Goal: Task Accomplishment & Management: Manage account settings

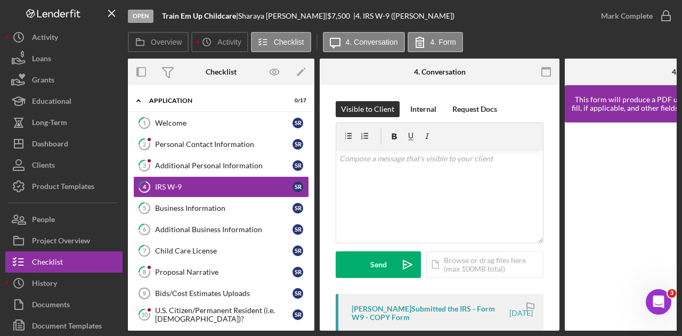
scroll to position [575, 0]
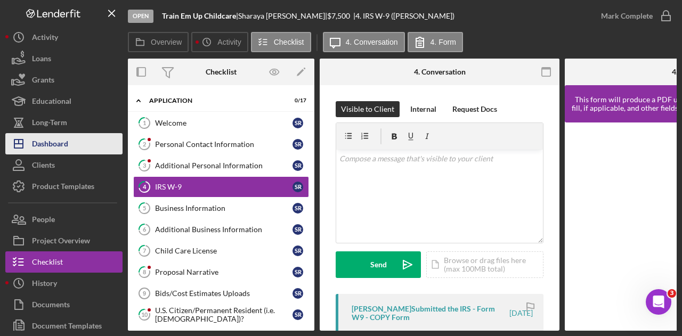
click at [36, 135] on div "Dashboard" at bounding box center [50, 145] width 36 height 24
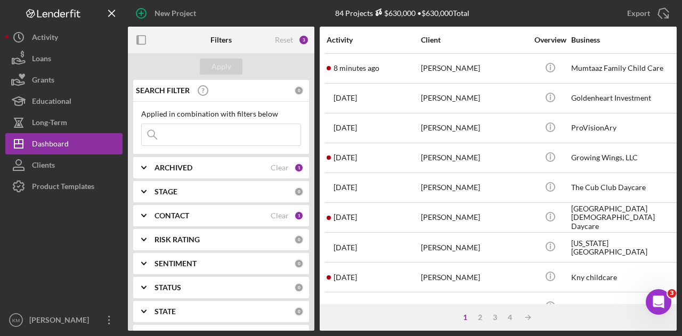
click at [201, 135] on input at bounding box center [221, 134] width 159 height 21
type input "a"
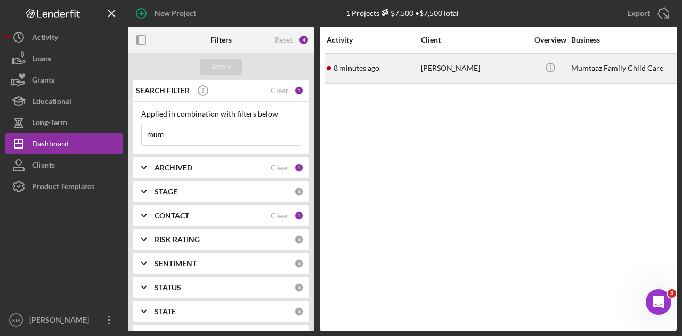
type input "mum"
click at [446, 61] on div "[PERSON_NAME]" at bounding box center [474, 68] width 107 height 28
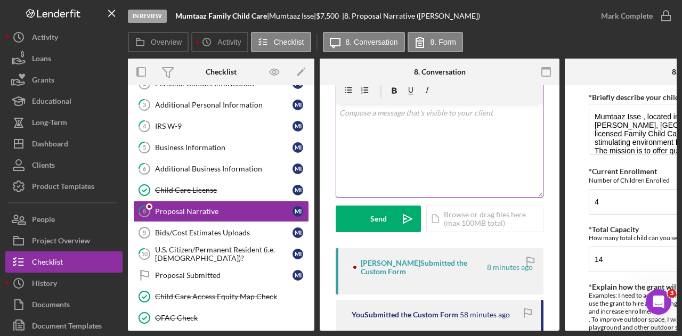
scroll to position [160, 0]
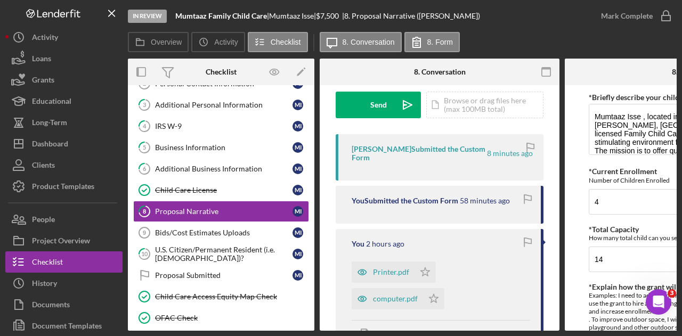
drag, startPoint x: 451, startPoint y: 331, endPoint x: 498, endPoint y: 327, distance: 47.6
click at [498, 327] on div "In Review Mumtaaz Family Child Care | [PERSON_NAME] | $7,500 $7,500 | 8. Propos…" at bounding box center [341, 168] width 682 height 336
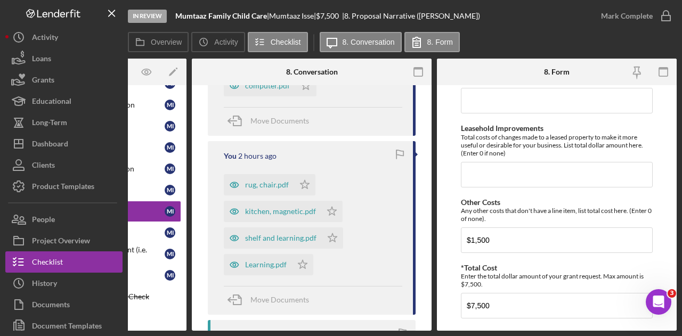
scroll to position [952, 0]
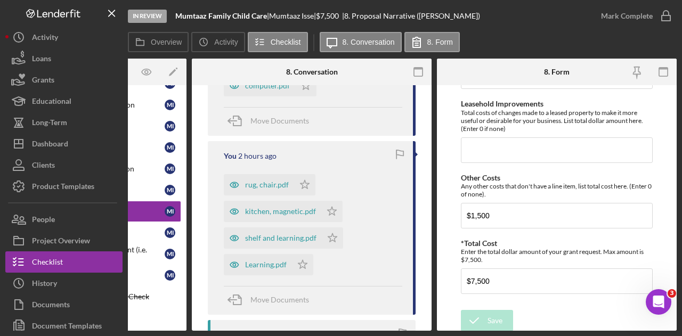
drag, startPoint x: 399, startPoint y: 332, endPoint x: 339, endPoint y: 335, distance: 59.8
click at [339, 335] on div "In Review Mumtaaz Family Child Care | [PERSON_NAME] | $7,500 $7,500 | 8. Propos…" at bounding box center [341, 168] width 682 height 336
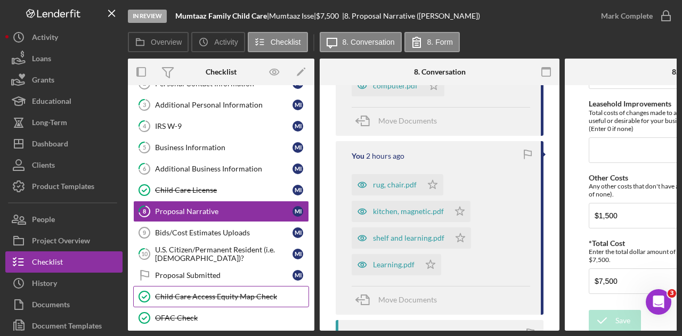
scroll to position [199, 0]
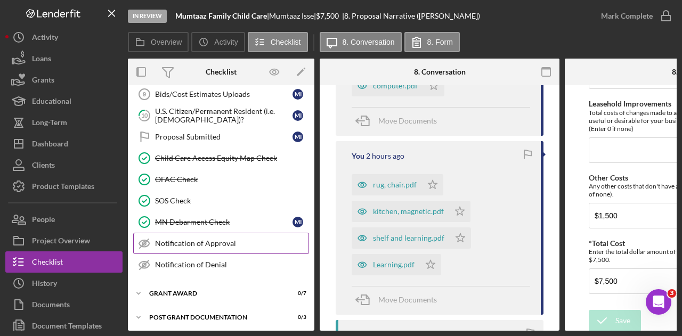
click at [195, 239] on div "Notification of Approval" at bounding box center [231, 243] width 153 height 9
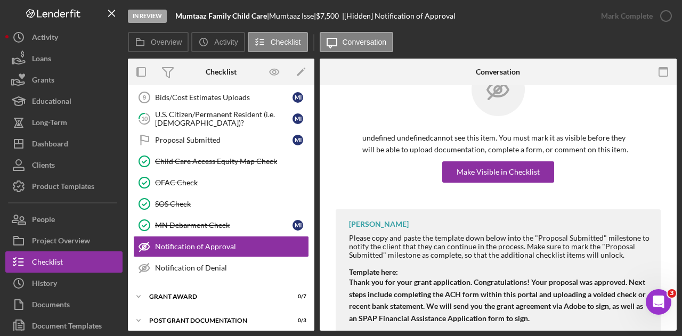
scroll to position [66, 0]
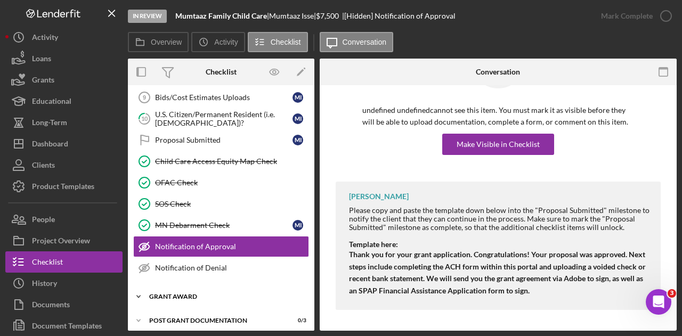
click at [199, 294] on div "Grant Award" at bounding box center [225, 297] width 152 height 6
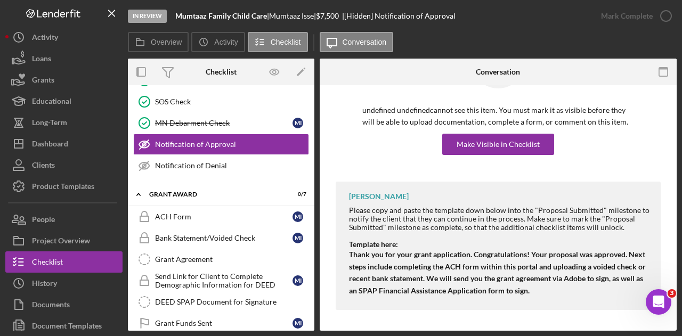
scroll to position [348, 0]
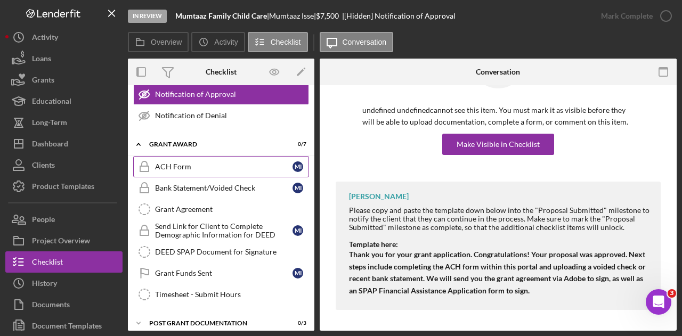
click at [182, 163] on div "ACH Form" at bounding box center [223, 167] width 137 height 9
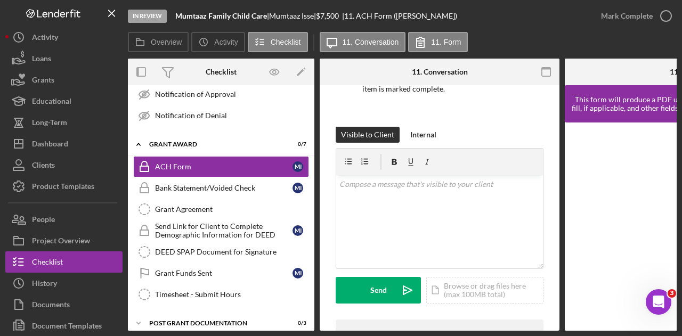
scroll to position [229, 0]
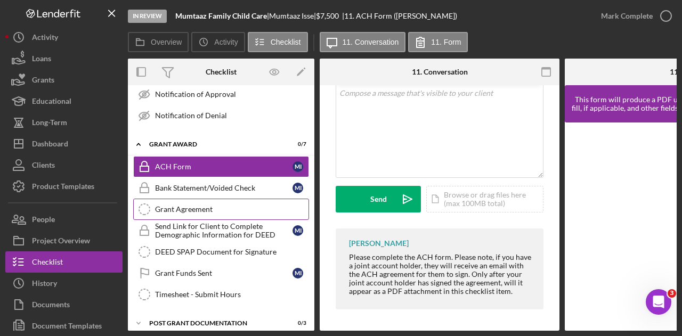
click at [216, 207] on link "Grant Agreement Grant Agreement" at bounding box center [221, 209] width 176 height 21
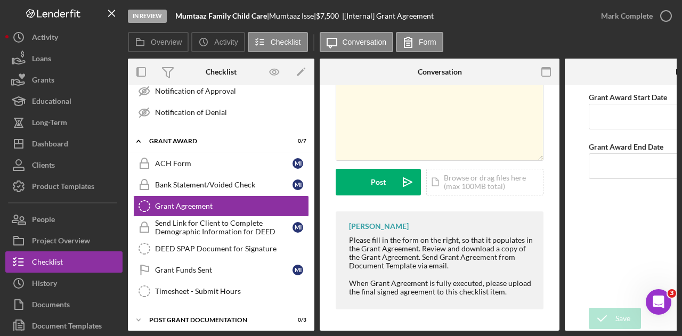
drag, startPoint x: 252, startPoint y: 331, endPoint x: 174, endPoint y: 336, distance: 77.9
click at [174, 336] on div "In Review Mumtaaz Family Child Care | [PERSON_NAME] | $7,500 $7,500 | [Internal…" at bounding box center [341, 168] width 682 height 336
click at [226, 317] on div "Post Grant Documentation" at bounding box center [225, 320] width 152 height 6
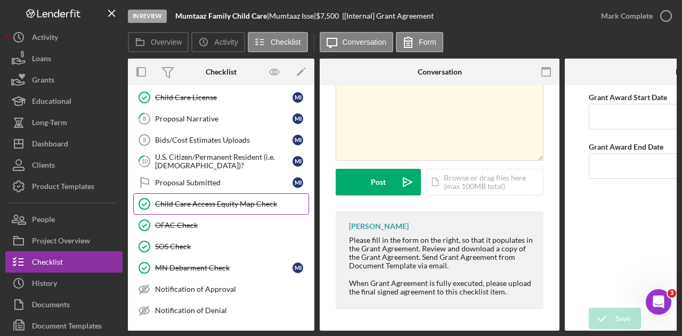
scroll to position [100, 0]
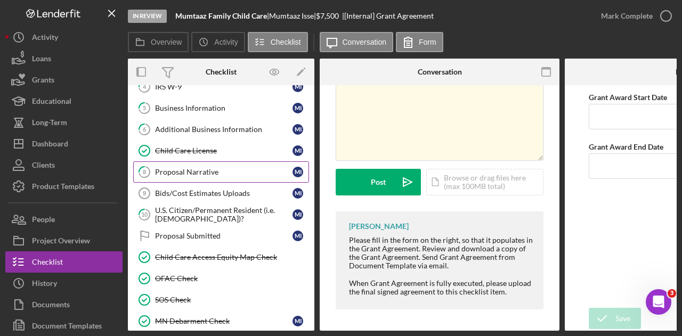
click at [211, 168] on div "Proposal Narrative" at bounding box center [223, 172] width 137 height 9
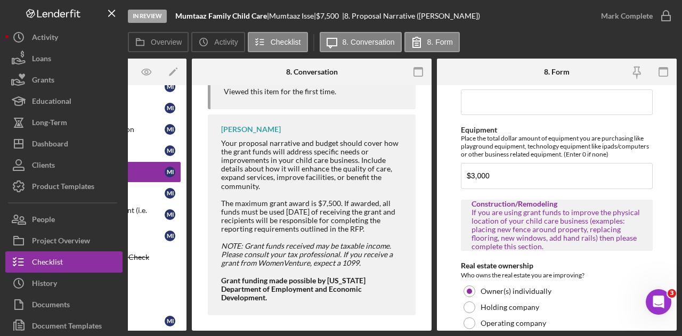
scroll to position [689, 0]
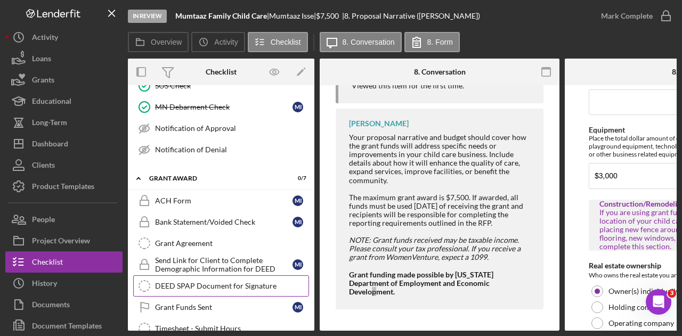
scroll to position [313, 0]
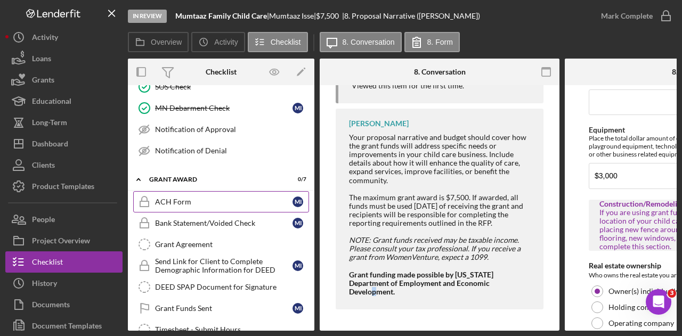
click at [164, 201] on link "ACH Form ACH Form M I" at bounding box center [221, 201] width 176 height 21
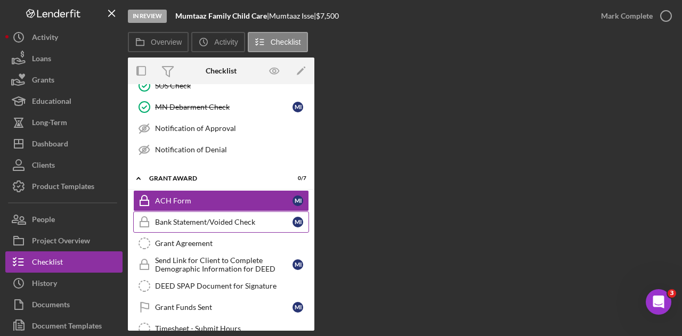
click at [177, 224] on link "Bank Statement/Voided Check Bank Statement/Voided Check M I" at bounding box center [221, 222] width 176 height 21
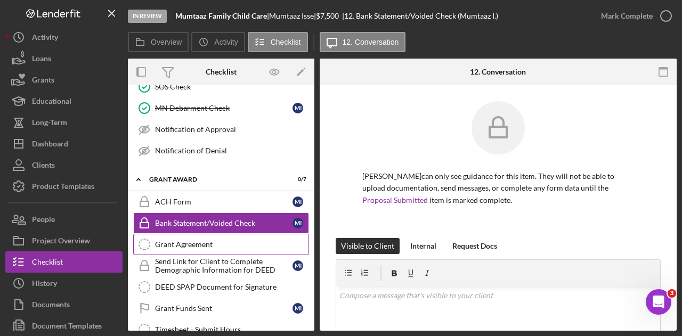
click at [177, 240] on div "Grant Agreement" at bounding box center [231, 244] width 153 height 9
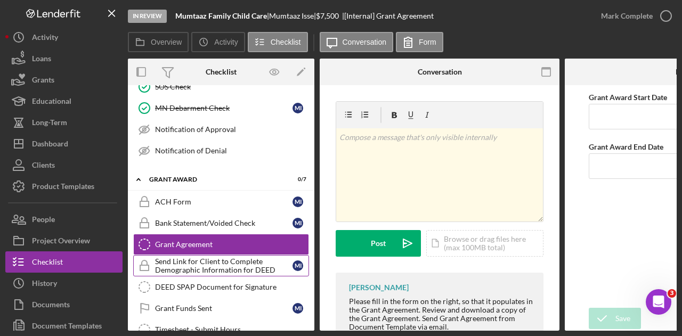
click at [177, 257] on div "Send Link for Client to Complete Demographic Information for DEED" at bounding box center [223, 265] width 137 height 17
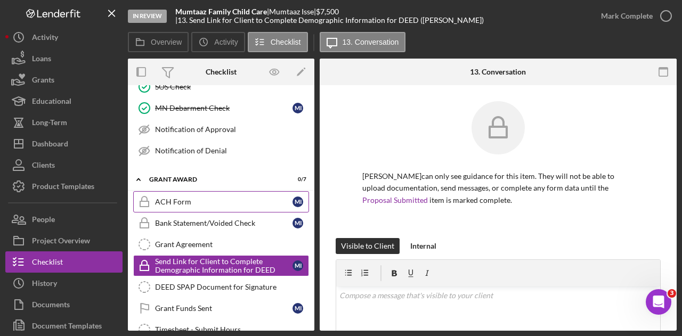
click at [196, 201] on link "ACH Form ACH Form M I" at bounding box center [221, 201] width 176 height 21
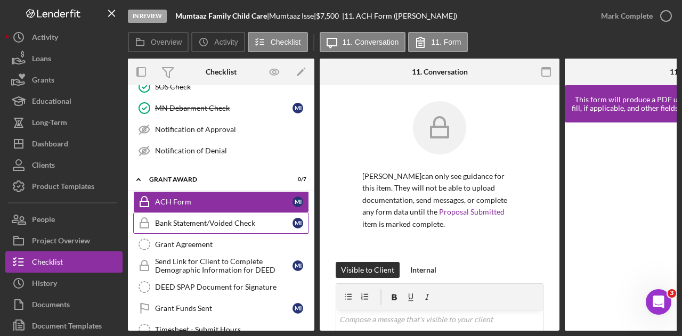
click at [192, 219] on div "Bank Statement/Voided Check" at bounding box center [223, 223] width 137 height 9
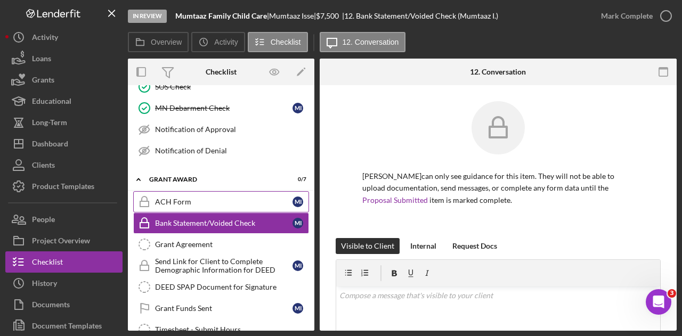
click at [211, 199] on div "ACH Form" at bounding box center [223, 202] width 137 height 9
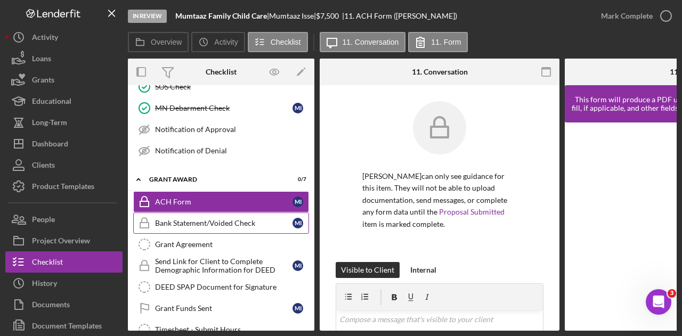
click at [209, 219] on div "Bank Statement/Voided Check" at bounding box center [223, 223] width 137 height 9
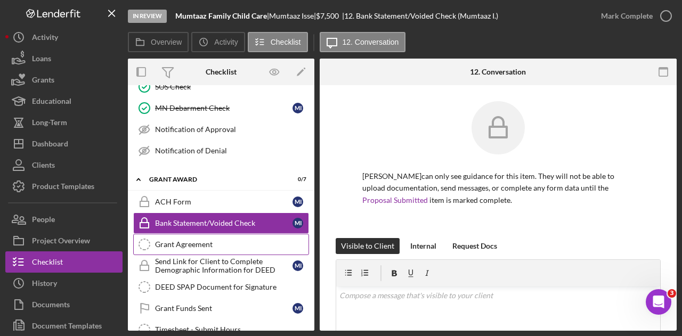
click at [209, 240] on div "Grant Agreement" at bounding box center [231, 244] width 153 height 9
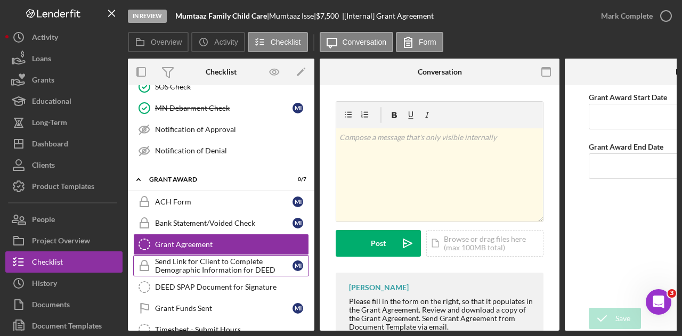
click at [206, 258] on div "Send Link for Client to Complete Demographic Information for DEED" at bounding box center [223, 265] width 137 height 17
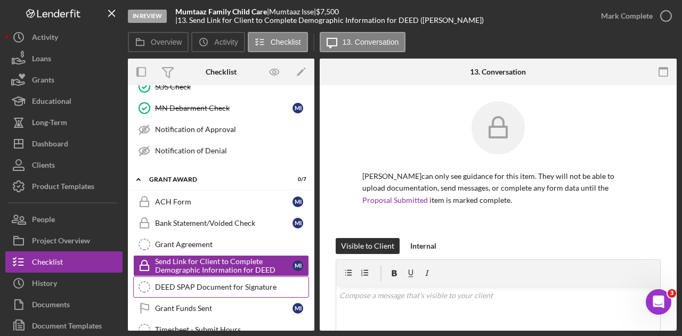
click at [209, 285] on link "DEED SPAP Document for Signature DEED SPAP Document for Signature" at bounding box center [221, 287] width 176 height 21
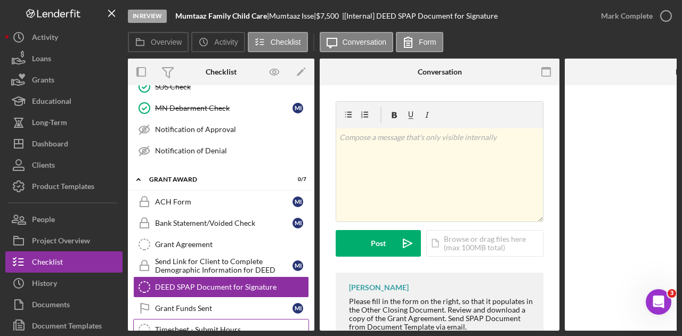
drag, startPoint x: 204, startPoint y: 297, endPoint x: 204, endPoint y: 315, distance: 17.6
click at [204, 304] on div "Grant Funds Sent" at bounding box center [223, 308] width 137 height 9
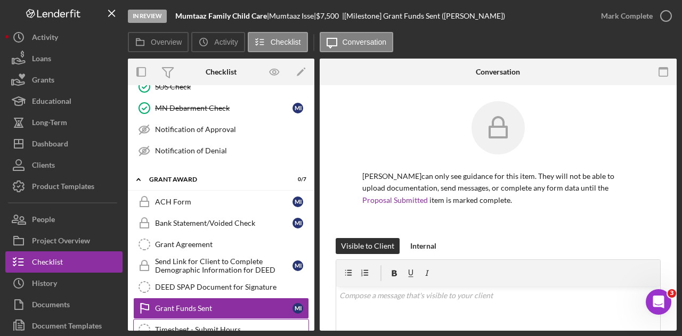
click at [204, 326] on div "Timesheet - Submit Hours" at bounding box center [231, 330] width 153 height 9
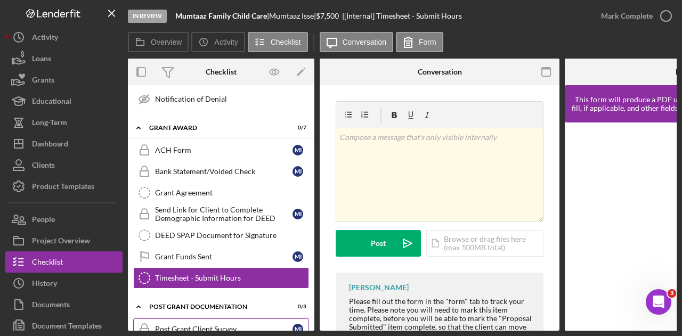
scroll to position [420, 0]
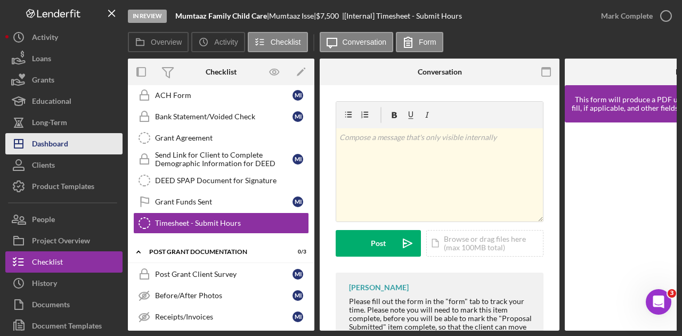
click at [88, 149] on button "Icon/Dashboard Dashboard" at bounding box center [63, 143] width 117 height 21
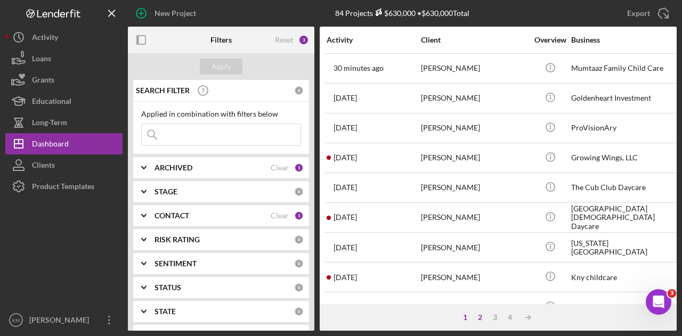
click at [473, 315] on div "2" at bounding box center [480, 317] width 15 height 9
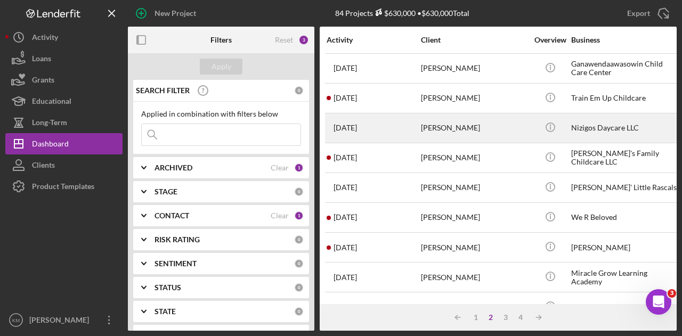
click at [466, 123] on div "[PERSON_NAME]" at bounding box center [474, 128] width 107 height 28
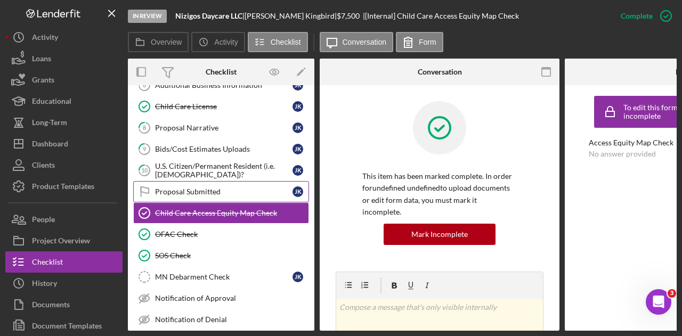
click at [179, 188] on div "Proposal Submitted" at bounding box center [223, 192] width 137 height 9
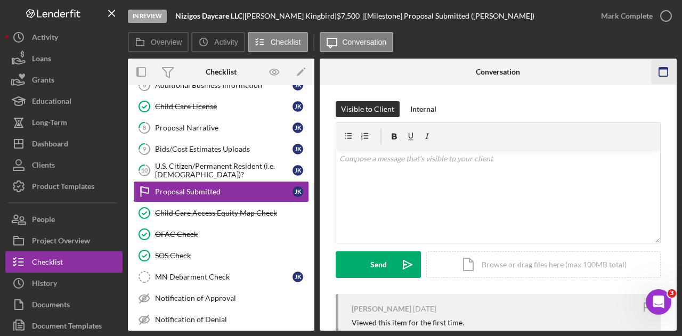
click at [671, 61] on icon "button" at bounding box center [663, 72] width 24 height 24
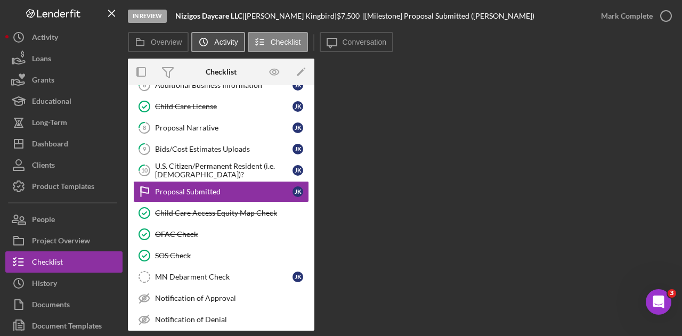
click at [236, 44] on label "Activity" at bounding box center [225, 42] width 23 height 9
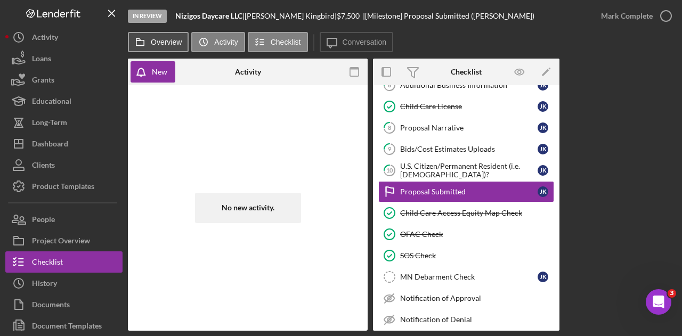
click at [165, 45] on label "Overview" at bounding box center [166, 42] width 31 height 9
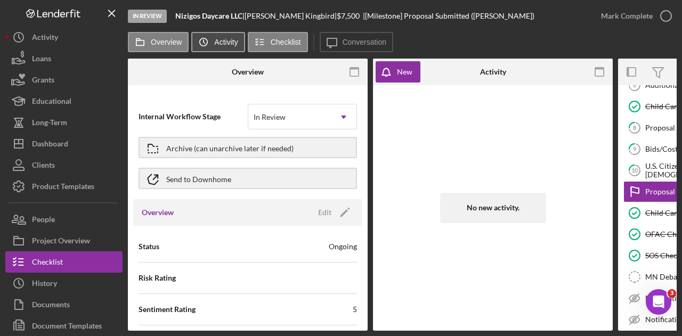
click at [215, 38] on label "Activity" at bounding box center [225, 42] width 23 height 9
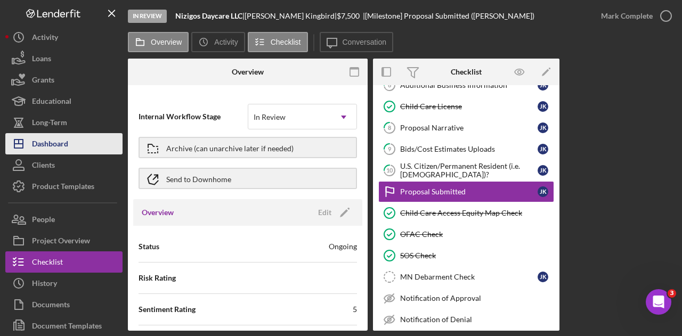
click at [70, 139] on button "Icon/Dashboard Dashboard" at bounding box center [63, 143] width 117 height 21
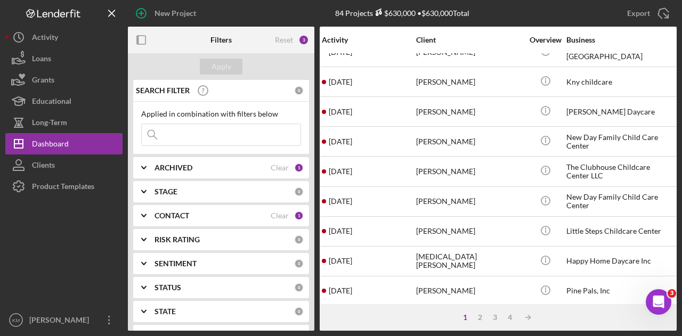
scroll to position [196, 5]
click at [480, 317] on div "2" at bounding box center [480, 317] width 15 height 9
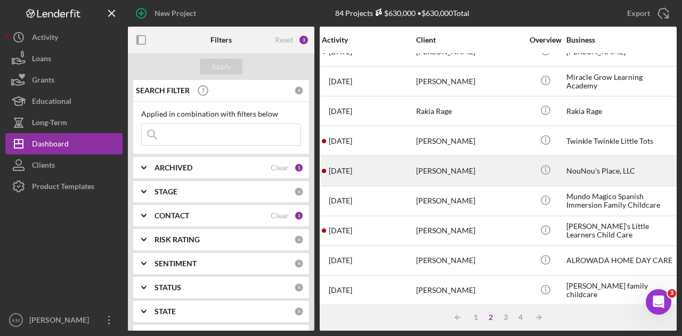
scroll to position [0, 5]
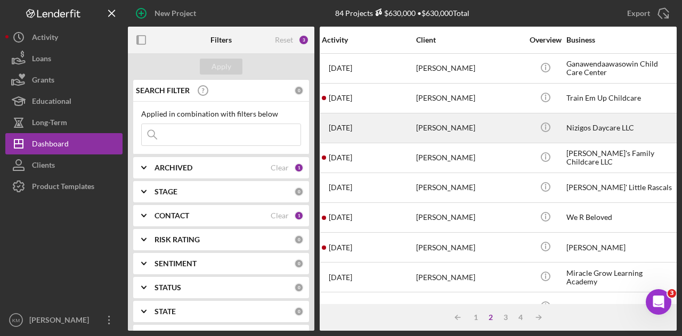
click at [462, 135] on div "[PERSON_NAME]" at bounding box center [469, 128] width 107 height 28
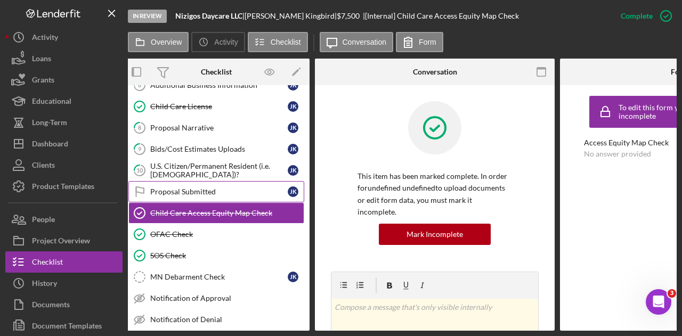
scroll to position [0, 248]
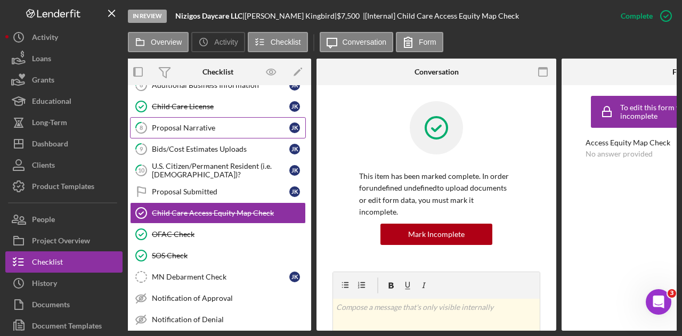
click at [195, 129] on link "8 Proposal Narrative J K" at bounding box center [218, 127] width 176 height 21
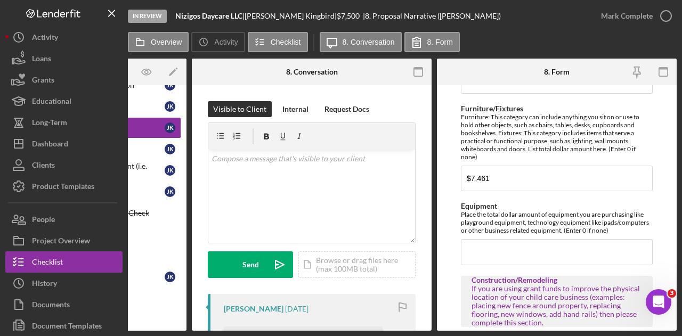
scroll to position [509, 0]
click at [525, 173] on input "$7,461" at bounding box center [557, 179] width 192 height 26
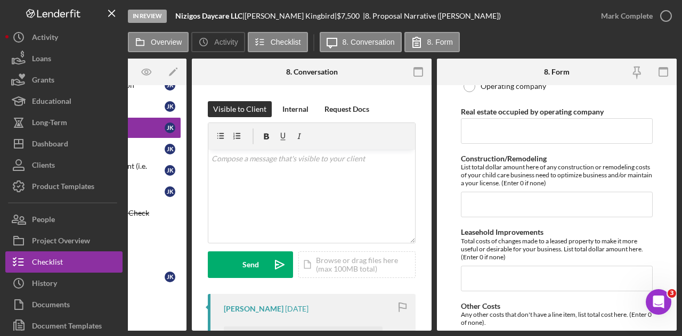
scroll to position [952, 0]
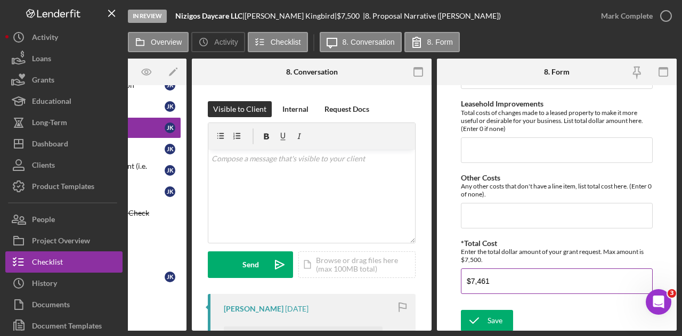
type input "$7,500"
click at [515, 270] on input "$7,461" at bounding box center [557, 282] width 192 height 26
type input "$7,500"
click at [467, 316] on icon "submit" at bounding box center [474, 320] width 27 height 27
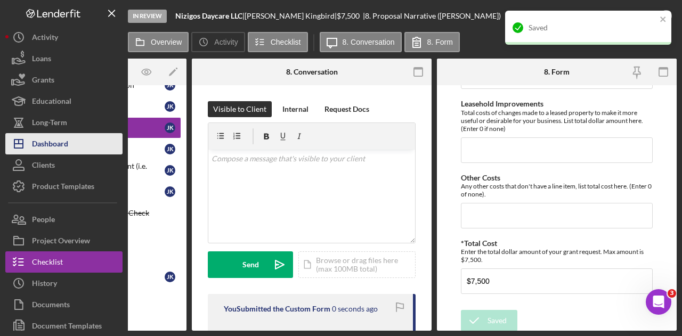
click at [71, 140] on button "Icon/Dashboard Dashboard" at bounding box center [63, 143] width 117 height 21
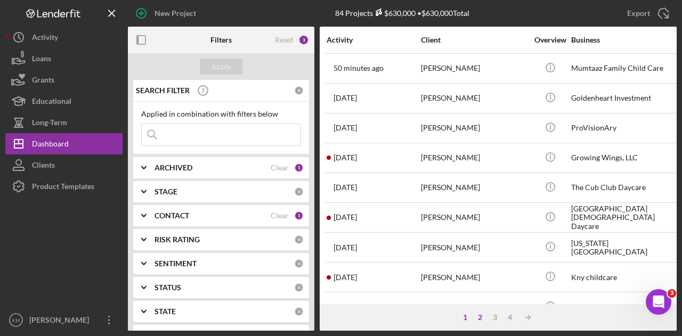
click at [475, 313] on div "2" at bounding box center [480, 317] width 15 height 9
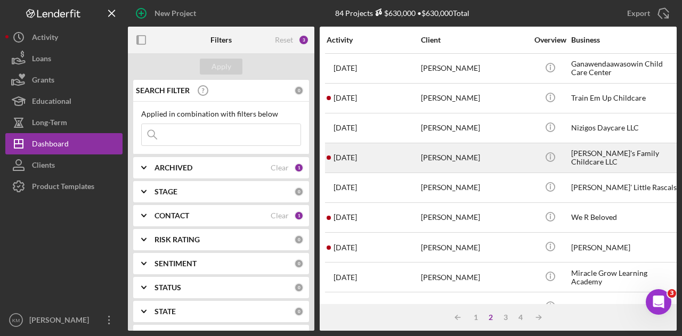
click at [454, 166] on div "[PERSON_NAME]" at bounding box center [474, 158] width 107 height 28
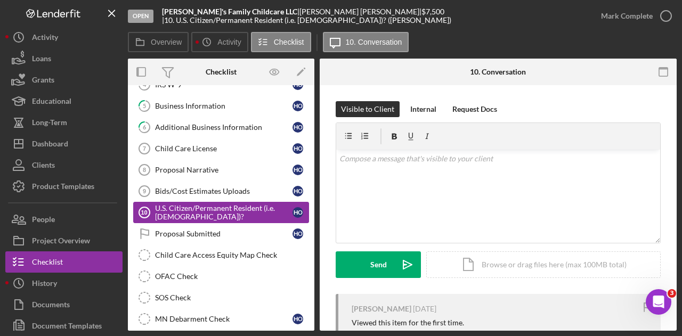
scroll to position [60, 0]
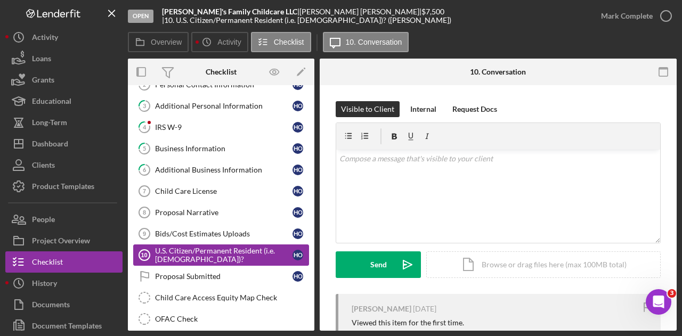
click at [219, 203] on link "Proposal Narrative 8 Proposal Narrative H O" at bounding box center [221, 212] width 176 height 21
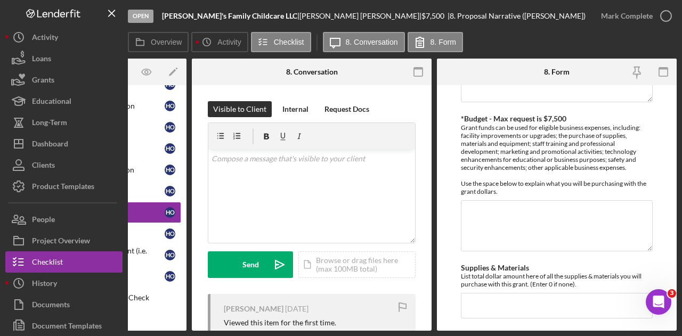
scroll to position [286, 0]
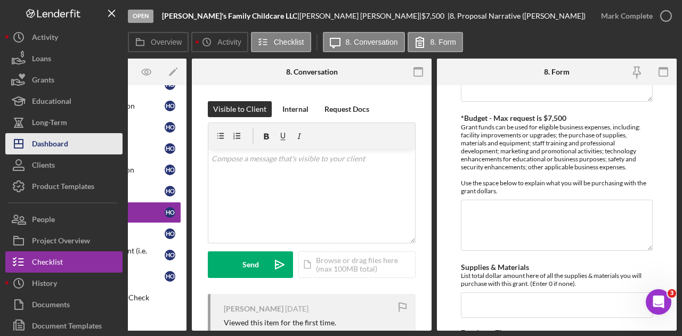
click at [75, 147] on button "Icon/Dashboard Dashboard" at bounding box center [63, 143] width 117 height 21
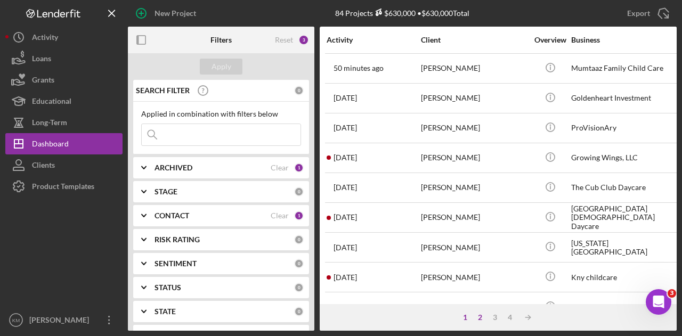
click at [480, 321] on div "2" at bounding box center [480, 317] width 15 height 9
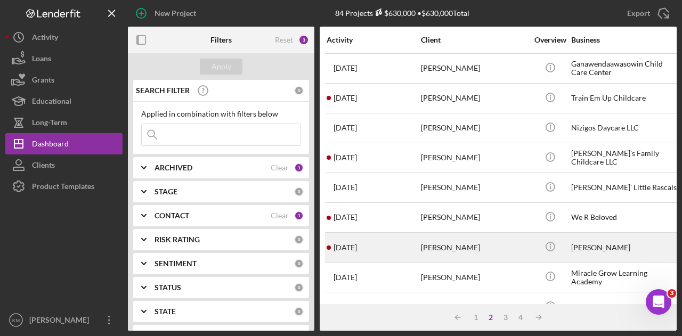
click at [480, 245] on div "[PERSON_NAME]" at bounding box center [474, 247] width 107 height 28
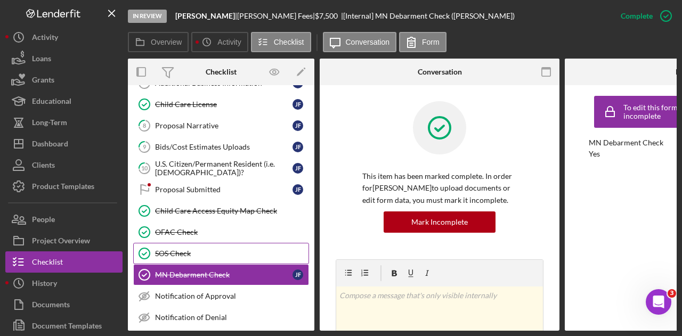
scroll to position [146, 0]
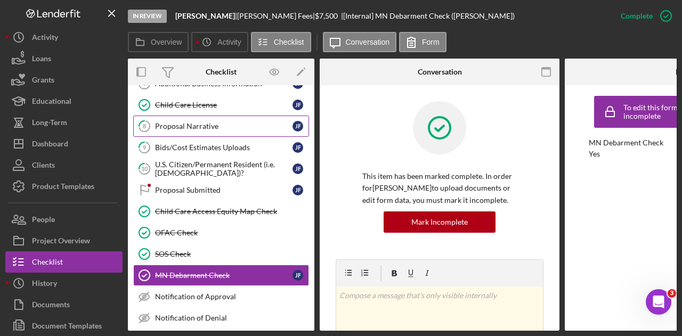
click at [215, 130] on link "8 Proposal Narrative [PERSON_NAME]" at bounding box center [221, 126] width 176 height 21
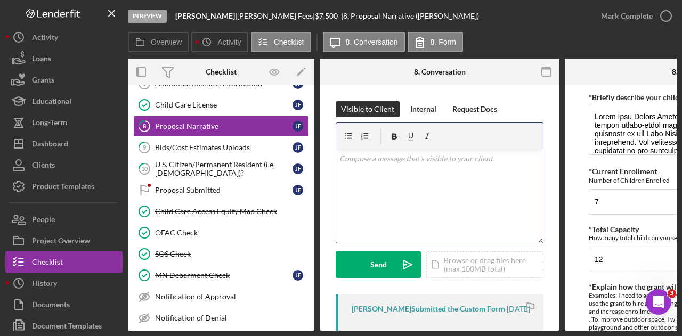
click at [493, 225] on div "v Color teal Color pink Remove color Add row above Add row below Add column bef…" at bounding box center [439, 196] width 207 height 93
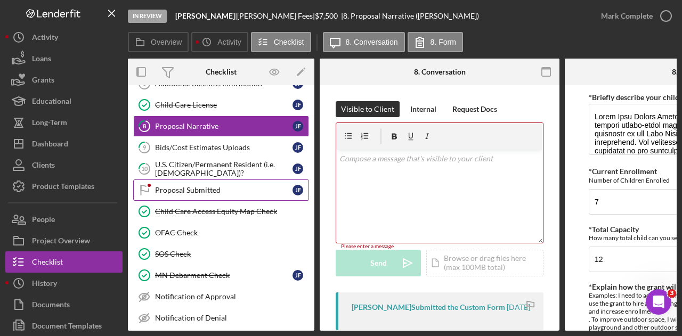
click at [198, 186] on div "Proposal Submitted" at bounding box center [223, 190] width 137 height 9
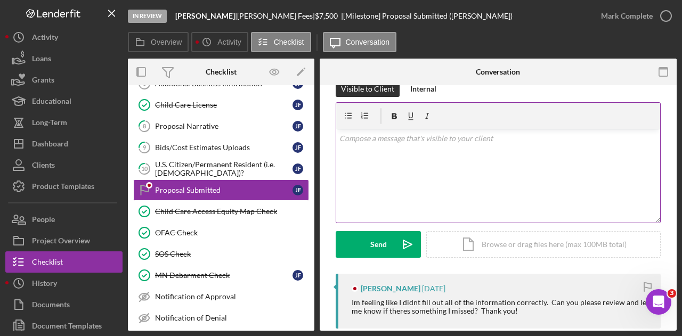
scroll to position [21, 0]
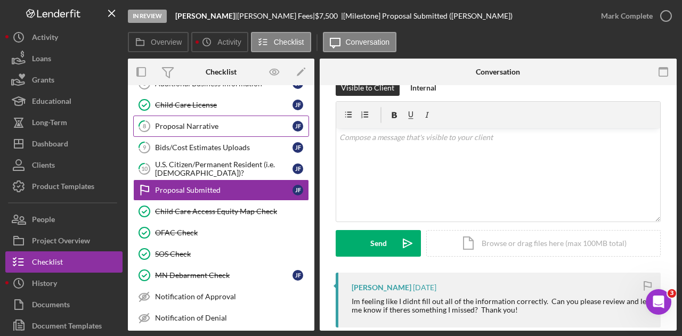
click at [234, 126] on div "Proposal Narrative" at bounding box center [223, 126] width 137 height 9
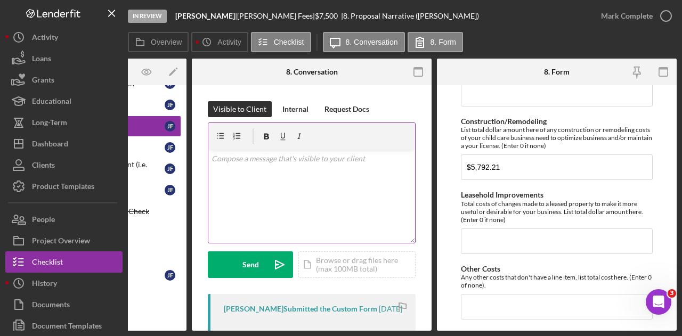
scroll to position [860, 0]
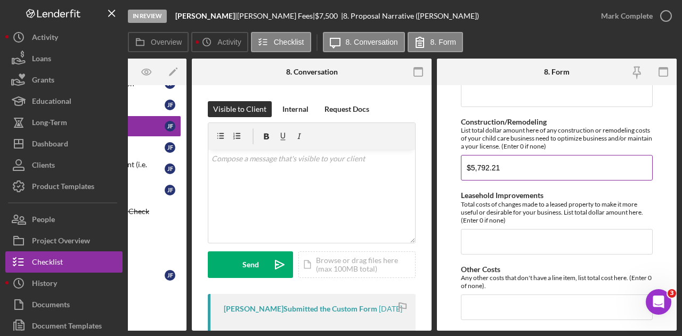
click at [516, 160] on input "$5,792.21" at bounding box center [557, 168] width 192 height 26
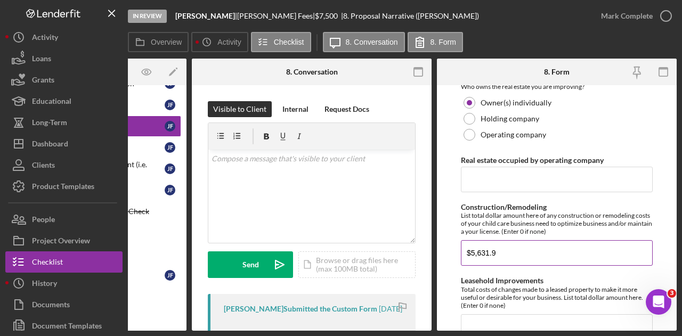
scroll to position [774, 0]
click at [514, 250] on input "$5,631.9" at bounding box center [557, 254] width 192 height 26
type input "$6"
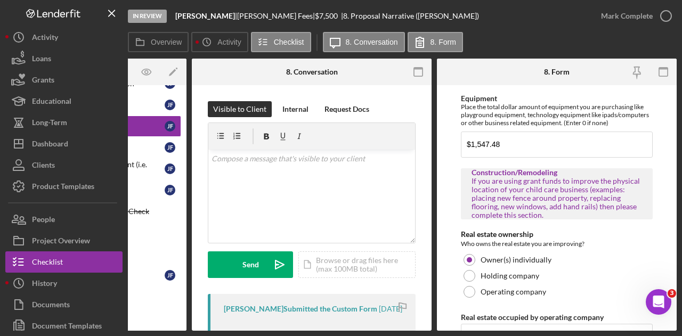
scroll to position [952, 0]
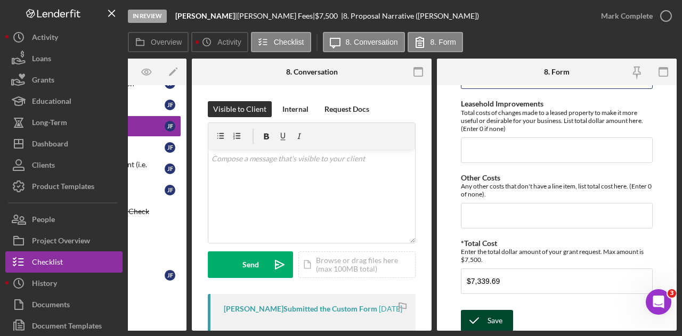
type input "$5,952.52"
click at [491, 316] on div "Save" at bounding box center [495, 320] width 15 height 21
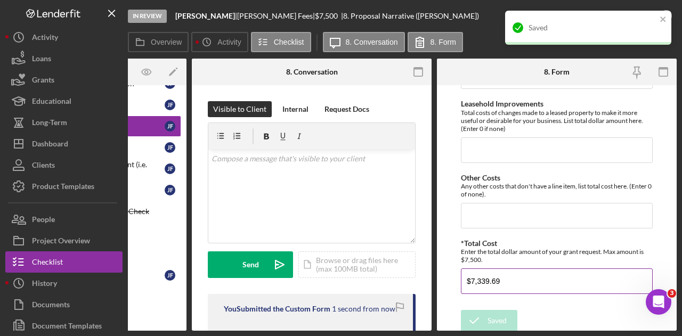
click at [493, 283] on input "$7,339.69" at bounding box center [557, 282] width 192 height 26
type input "$6"
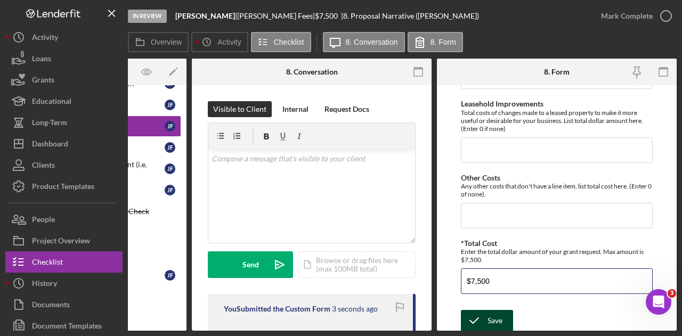
type input "$7,500"
click at [493, 315] on div "Save" at bounding box center [495, 320] width 15 height 21
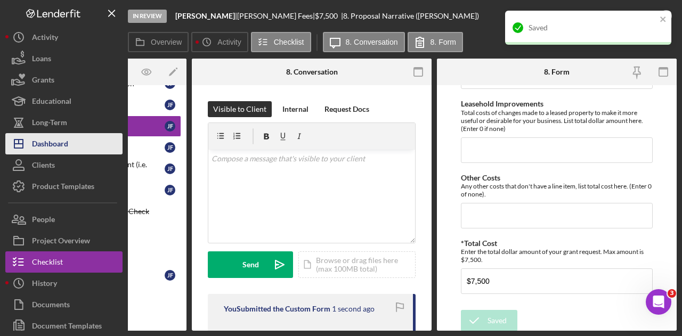
click at [52, 142] on div "Dashboard" at bounding box center [50, 145] width 36 height 24
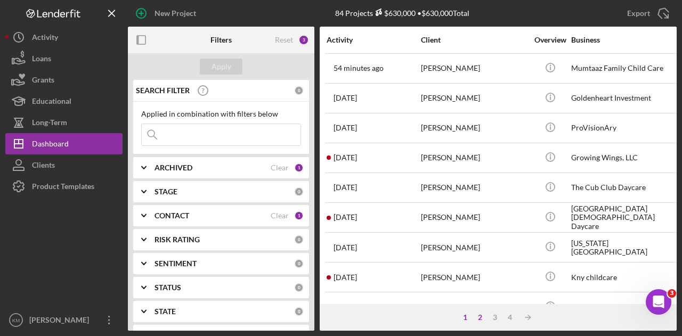
click at [482, 320] on div "2" at bounding box center [480, 317] width 15 height 9
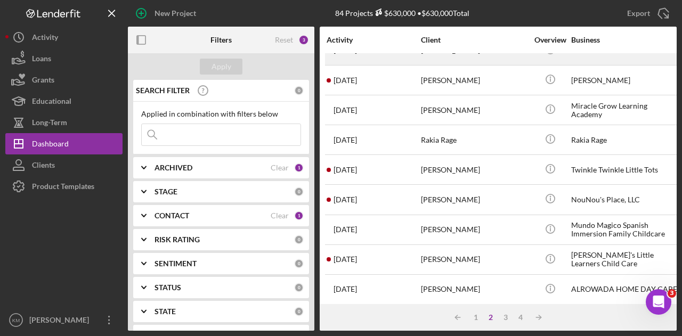
scroll to position [168, 0]
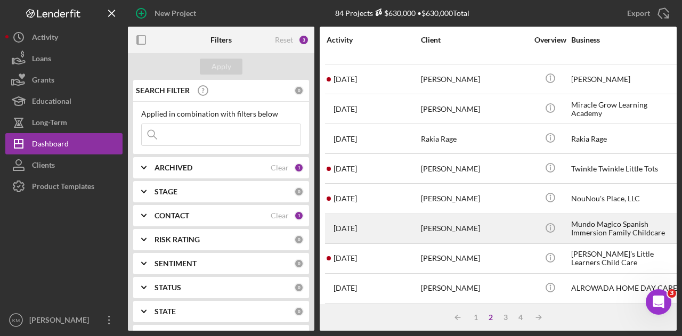
click at [429, 215] on div "[PERSON_NAME]" at bounding box center [474, 229] width 107 height 28
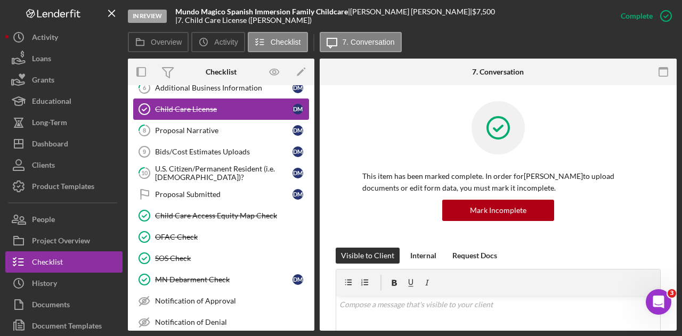
scroll to position [116, 0]
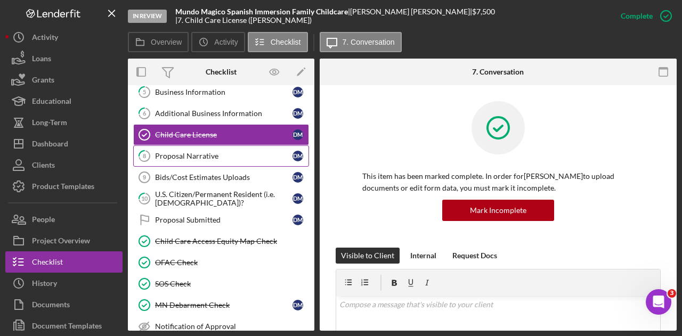
click at [202, 152] on div "Proposal Narrative" at bounding box center [223, 156] width 137 height 9
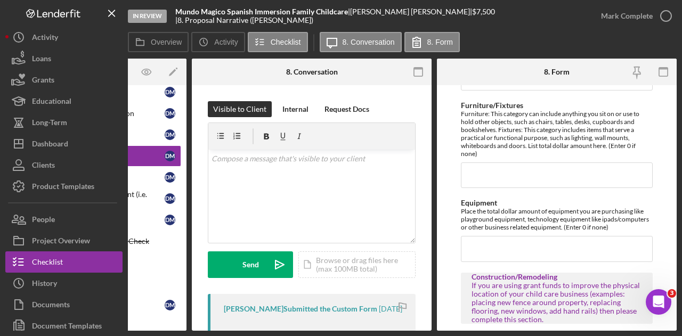
scroll to position [514, 0]
click at [529, 252] on input "Equipment" at bounding box center [557, 248] width 192 height 26
type input "$7"
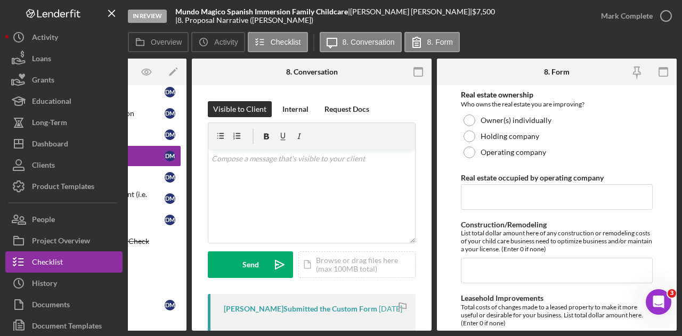
scroll to position [758, 0]
click at [530, 263] on input "Construction/Remodeling" at bounding box center [557, 270] width 192 height 26
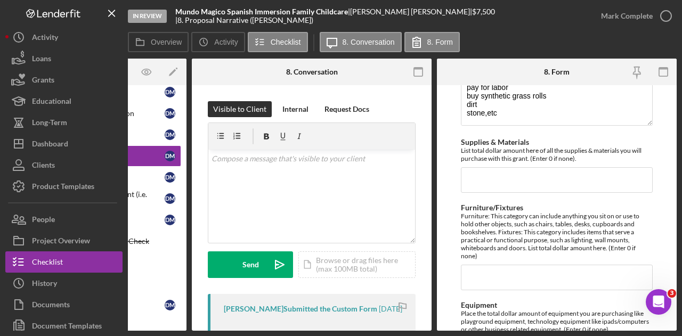
scroll to position [411, 0]
type input "$7"
click at [592, 167] on input "Supplies & Materials" at bounding box center [557, 180] width 192 height 26
type input "$7,500"
click at [573, 267] on input "Furniture/Fixtures" at bounding box center [557, 277] width 192 height 26
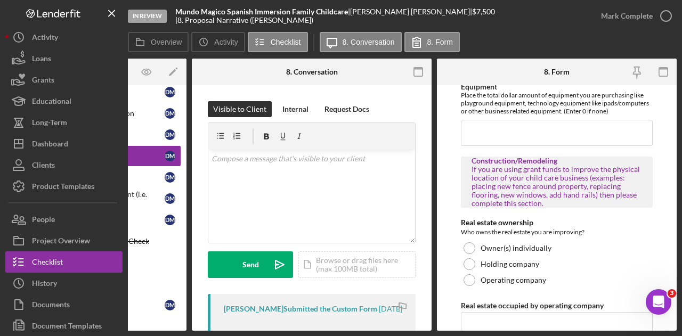
scroll to position [630, 0]
type input "$0"
click at [548, 142] on div "*Briefly describe your child care business My daycare is a Spanish immersion pr…" at bounding box center [557, 44] width 192 height 1166
click at [547, 128] on input "Equipment" at bounding box center [557, 132] width 192 height 26
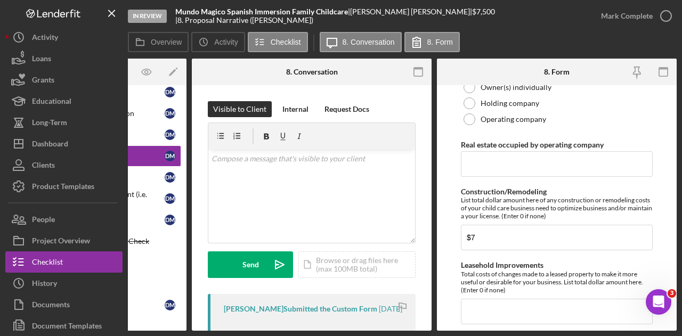
scroll to position [788, 0]
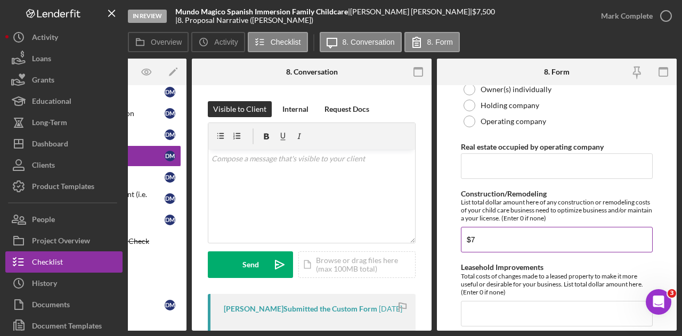
type input "$0"
click at [516, 242] on input "$7" at bounding box center [557, 240] width 192 height 26
type input "$7"
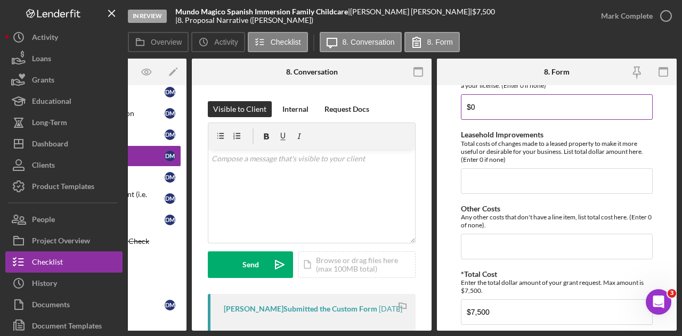
scroll to position [921, 0]
type input "$0"
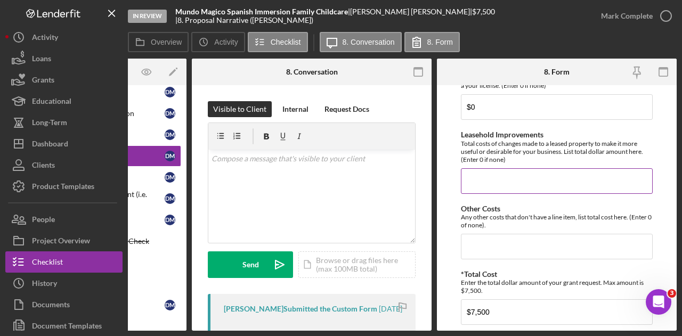
click at [509, 189] on input "Leasehold Improvements" at bounding box center [557, 181] width 192 height 26
type input "$0"
click at [499, 254] on input "Other Costs" at bounding box center [557, 247] width 192 height 26
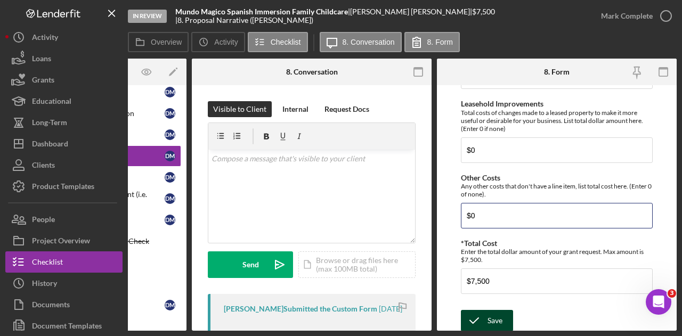
type input "$0"
click at [481, 324] on icon "submit" at bounding box center [474, 320] width 27 height 27
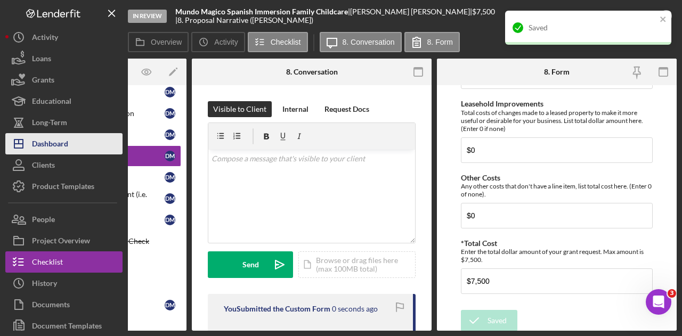
click at [27, 144] on icon "Icon/Dashboard" at bounding box center [18, 144] width 27 height 27
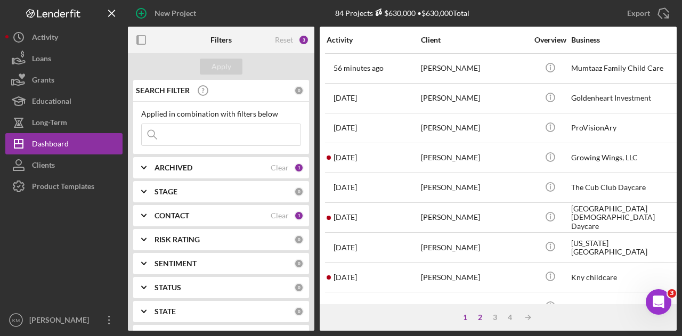
click at [478, 314] on div "2" at bounding box center [480, 317] width 15 height 9
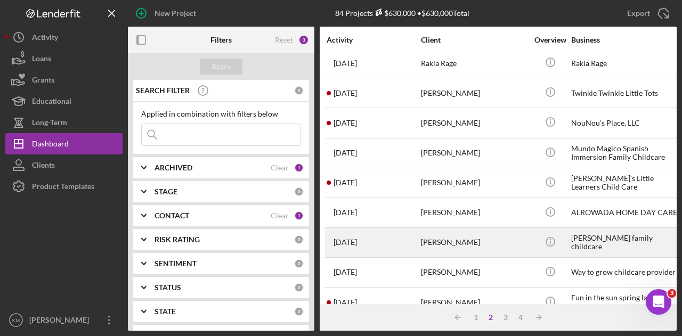
scroll to position [245, 0]
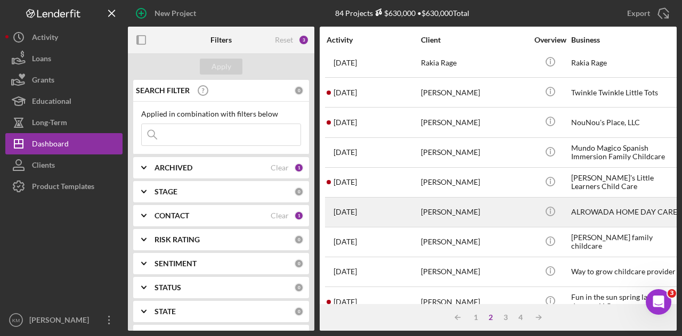
click at [458, 215] on div "[PERSON_NAME]" at bounding box center [474, 212] width 107 height 28
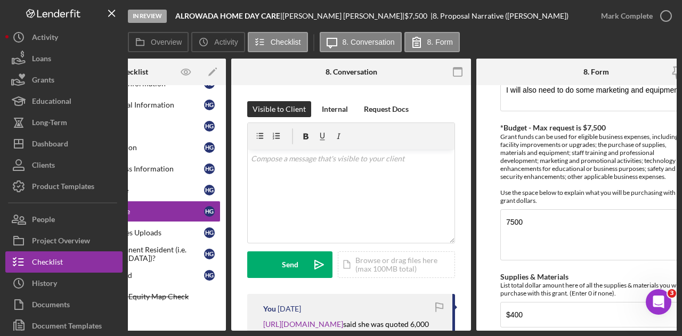
scroll to position [299, 0]
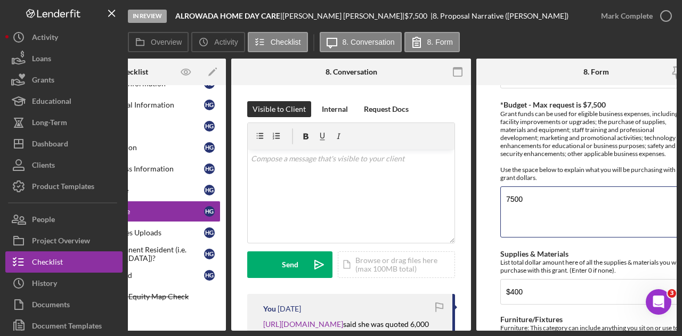
click at [543, 227] on textarea "7500" at bounding box center [596, 211] width 192 height 51
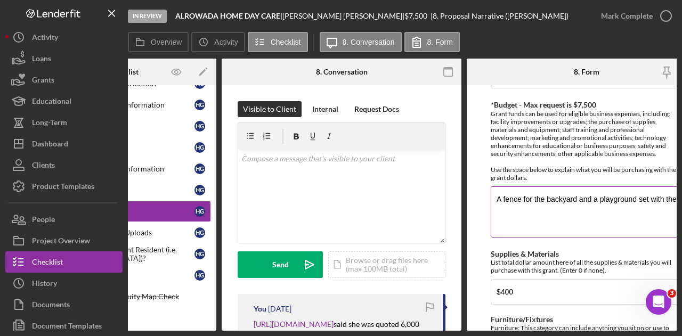
scroll to position [0, 100]
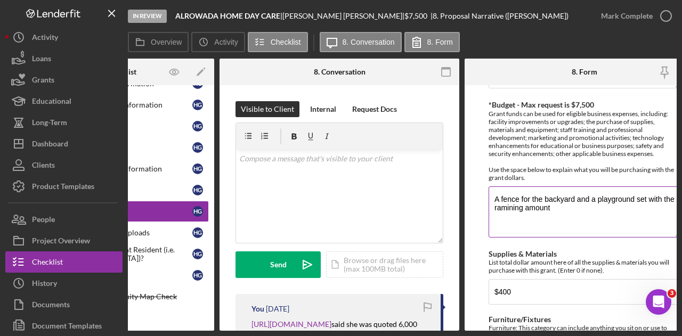
drag, startPoint x: 514, startPoint y: 200, endPoint x: 504, endPoint y: 205, distance: 10.7
click at [504, 205] on textarea "A fence for the backyard and a playground set with the ramining amount" at bounding box center [585, 211] width 192 height 51
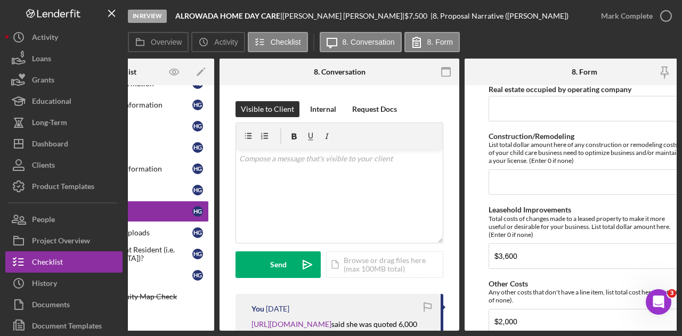
scroll to position [952, 0]
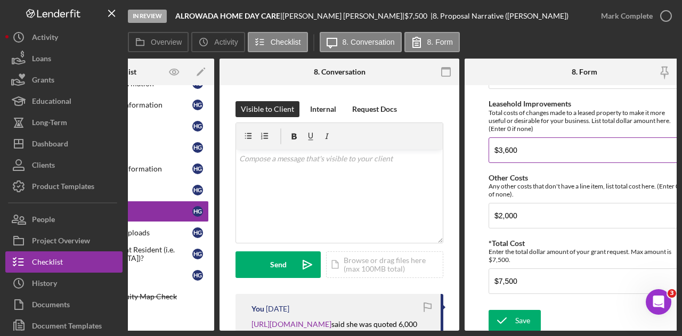
type textarea "A fence for the backyard and a playground set with the rest of the amount"
click at [500, 147] on input "$3,600" at bounding box center [585, 150] width 192 height 26
type input "$5"
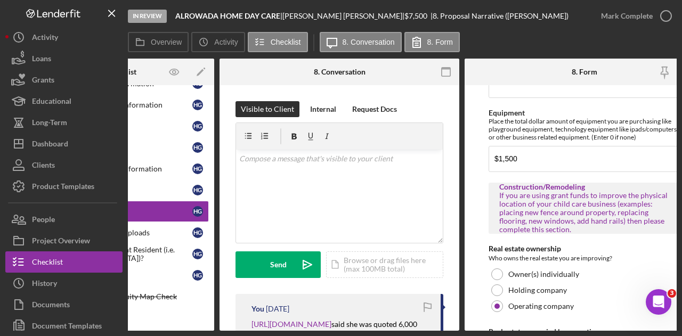
scroll to position [603, 0]
type input "$6,000"
click at [505, 152] on input "$1,500" at bounding box center [585, 160] width 192 height 26
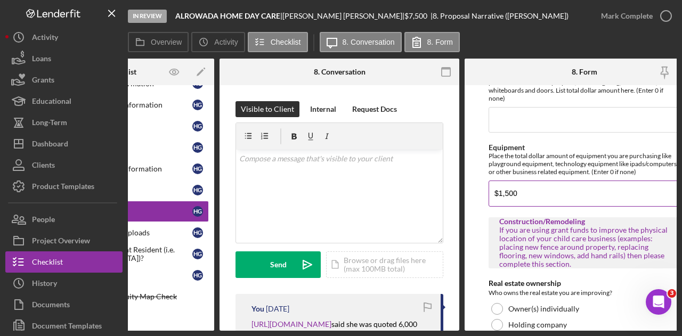
scroll to position [474, 0]
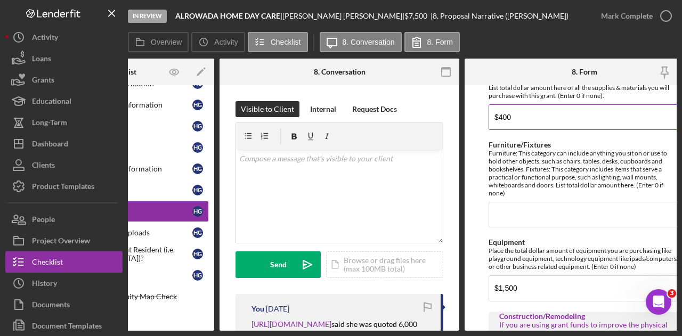
click at [510, 117] on input "$400" at bounding box center [585, 117] width 192 height 26
type input "$4"
type input "$0"
click at [521, 212] on input "$0" at bounding box center [585, 215] width 192 height 26
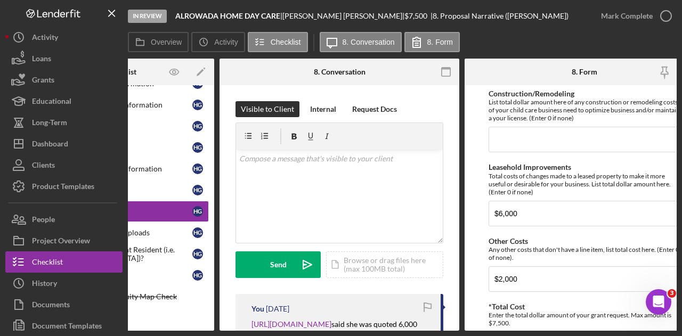
scroll to position [891, 0]
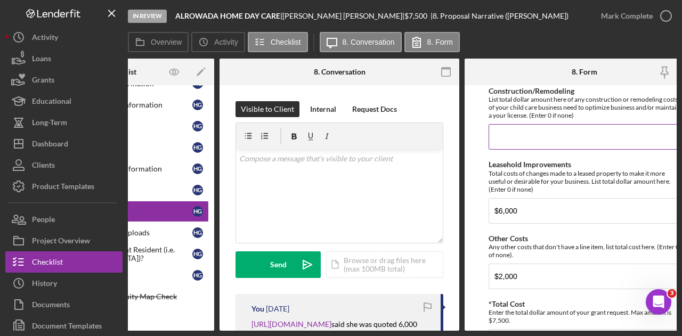
type input "$0"
click at [543, 133] on input "$0" at bounding box center [585, 137] width 192 height 26
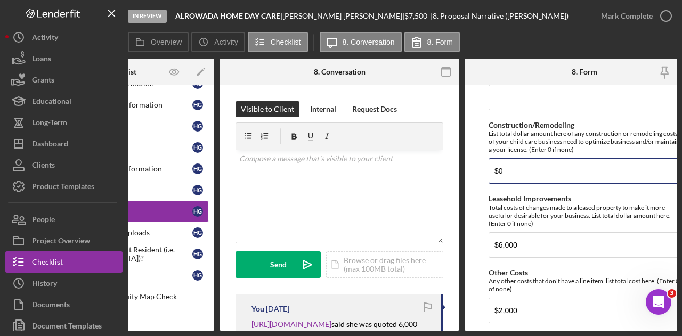
scroll to position [952, 0]
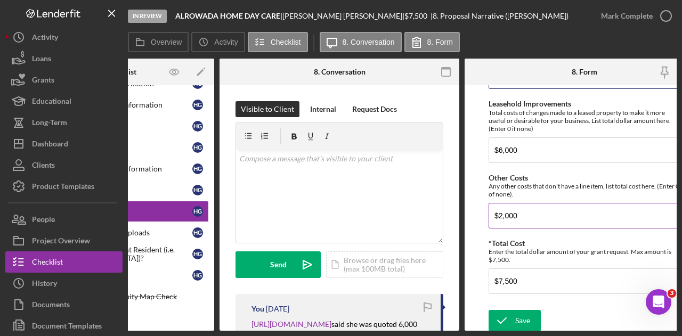
type input "$0"
click at [530, 208] on input "$2,000" at bounding box center [585, 216] width 192 height 26
type input "$0"
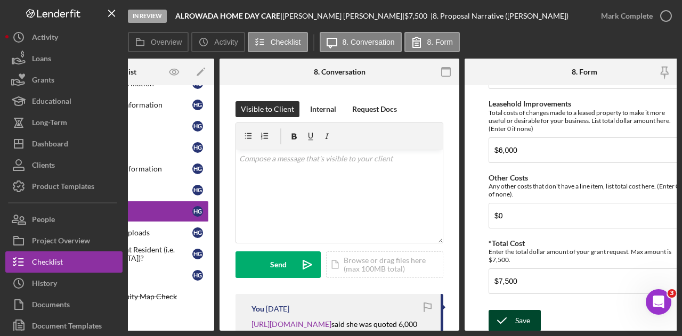
click at [516, 310] on div "Save" at bounding box center [522, 320] width 15 height 21
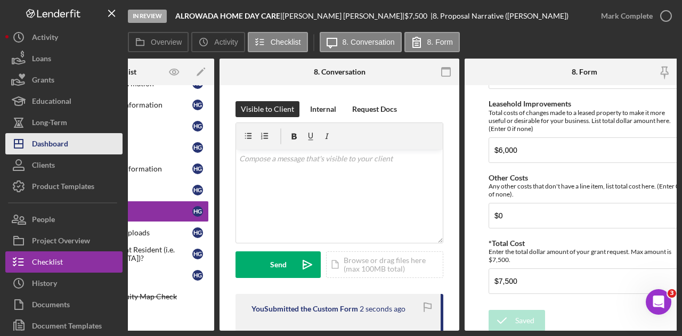
click at [52, 141] on div "Dashboard" at bounding box center [50, 145] width 36 height 24
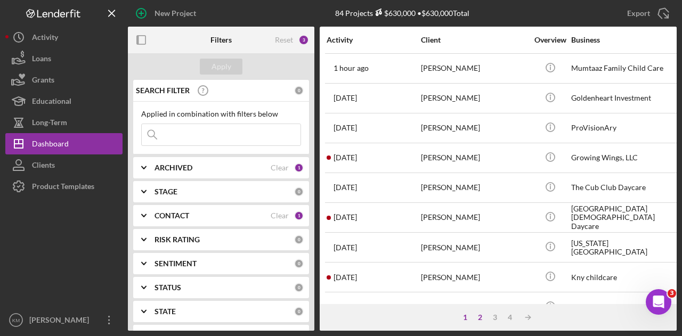
click at [482, 318] on div "2" at bounding box center [480, 317] width 15 height 9
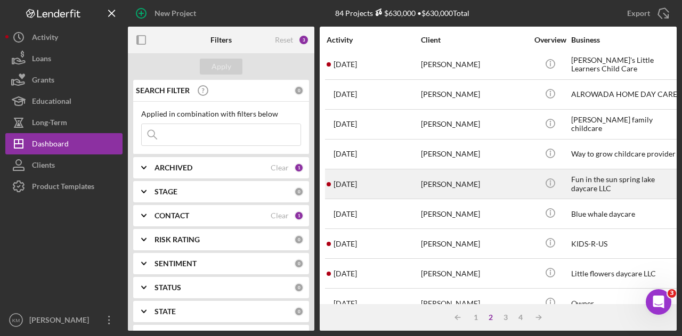
scroll to position [360, 0]
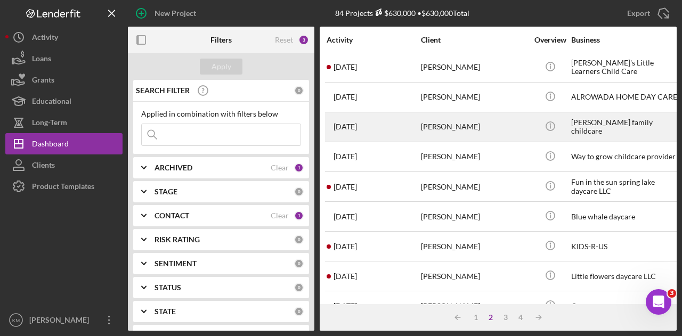
click at [499, 121] on div "[PERSON_NAME]" at bounding box center [474, 127] width 107 height 28
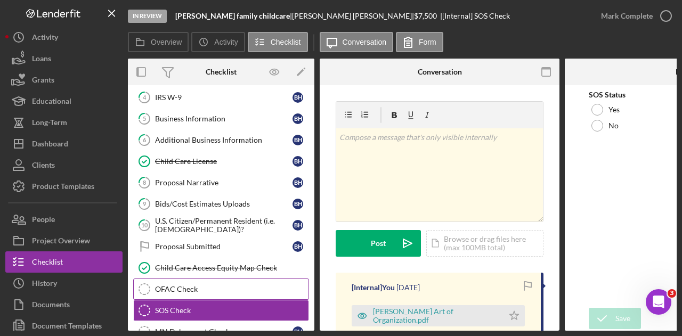
scroll to position [70, 0]
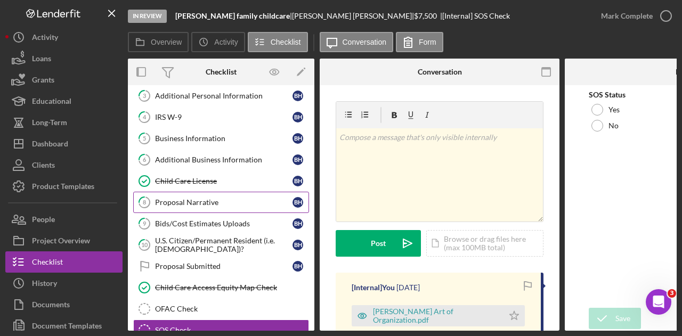
click at [224, 202] on div "Proposal Narrative" at bounding box center [223, 202] width 137 height 9
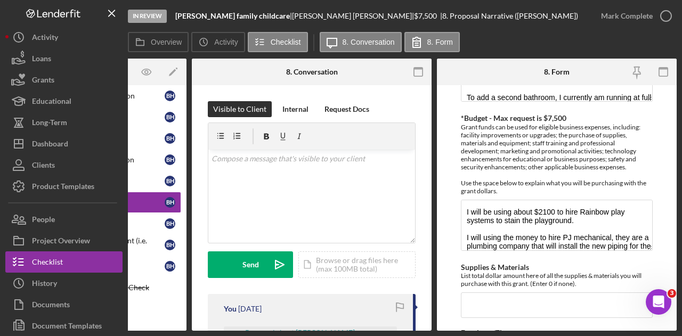
scroll to position [1, 0]
click at [529, 296] on input "Supplies & Materials" at bounding box center [557, 306] width 192 height 26
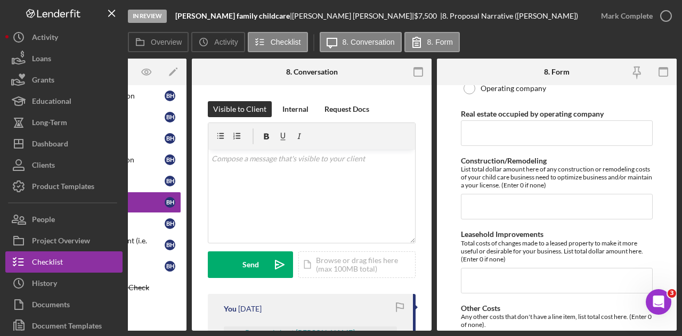
scroll to position [822, 0]
type input "$2,100"
click at [527, 267] on input "Leasehold Improvements" at bounding box center [557, 280] width 192 height 26
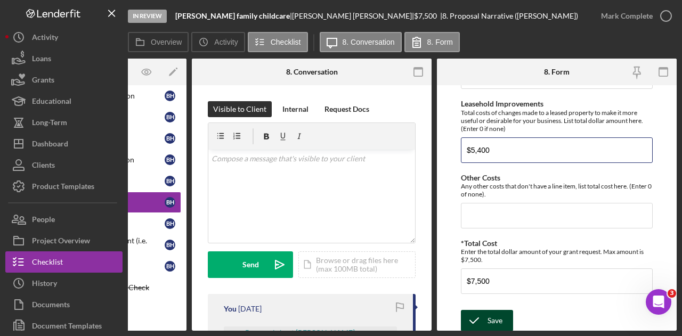
type input "$5,400"
click at [500, 310] on div "Save" at bounding box center [495, 320] width 15 height 21
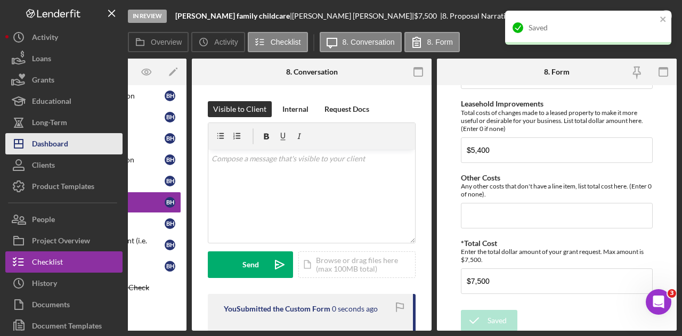
click at [79, 144] on button "Icon/Dashboard Dashboard" at bounding box center [63, 143] width 117 height 21
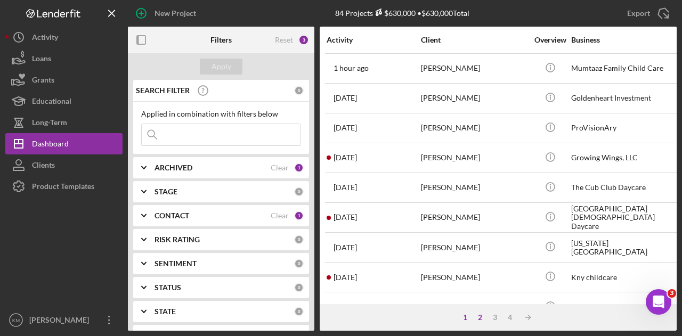
click at [478, 320] on div "2" at bounding box center [480, 317] width 15 height 9
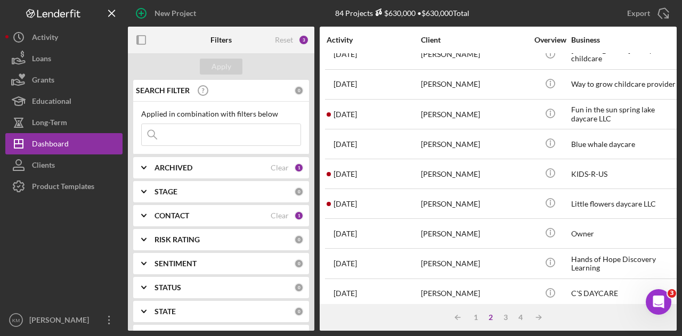
scroll to position [431, 0]
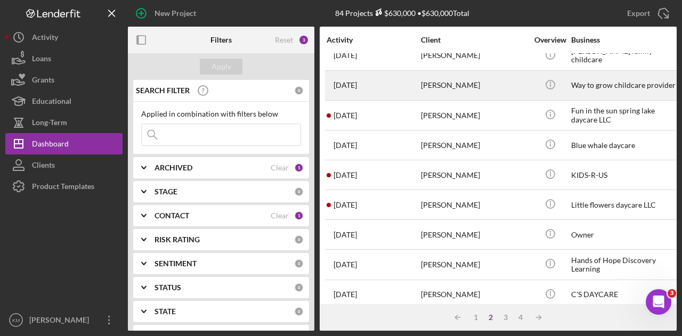
click at [473, 85] on div "[PERSON_NAME]" at bounding box center [474, 85] width 107 height 28
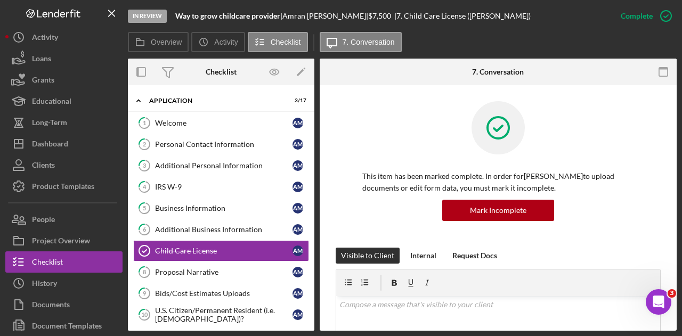
scroll to position [39, 0]
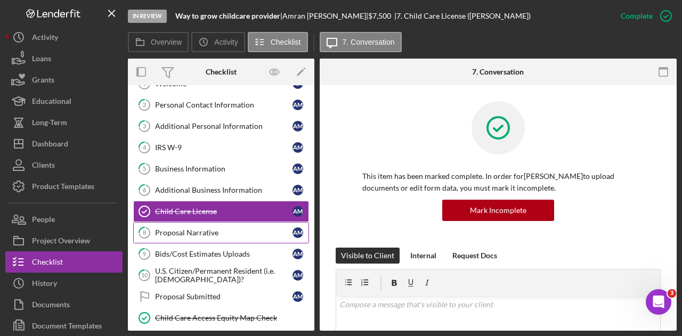
click at [239, 229] on div "Proposal Narrative" at bounding box center [223, 233] width 137 height 9
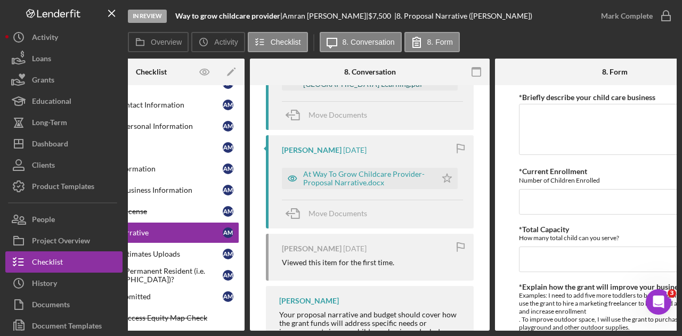
scroll to position [338, 0]
click at [363, 183] on div "At Way To Grow Childcare Provider- Proposal Narrative.docx" at bounding box center [367, 177] width 128 height 17
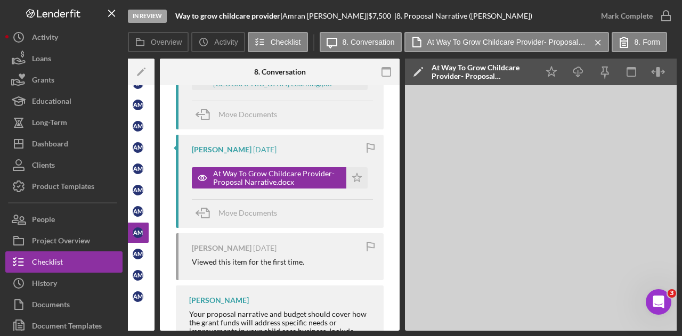
scroll to position [0, 207]
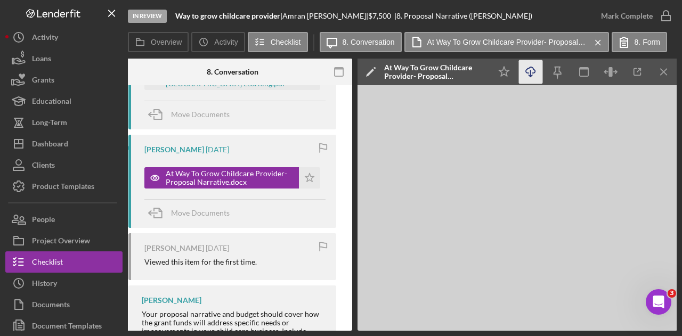
click at [529, 73] on icon "Icon/Download" at bounding box center [531, 72] width 24 height 24
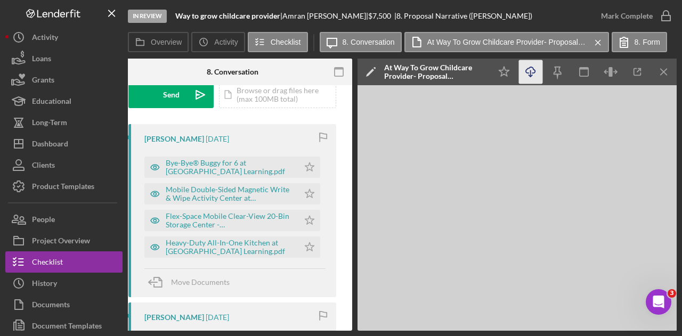
scroll to position [169, 0]
click at [676, 72] on div "Icon/Star Icon/Download Icon/Menu Close" at bounding box center [584, 72] width 186 height 27
click at [665, 70] on line "button" at bounding box center [664, 72] width 6 height 6
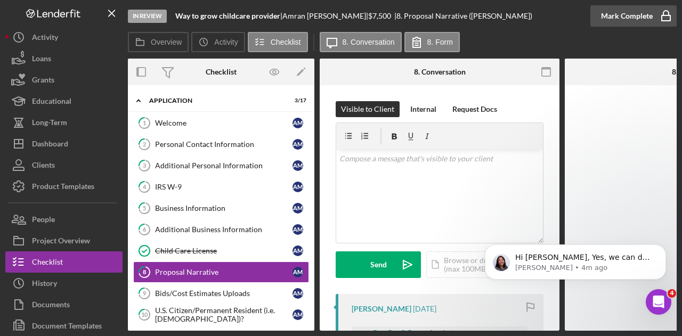
scroll to position [63, 0]
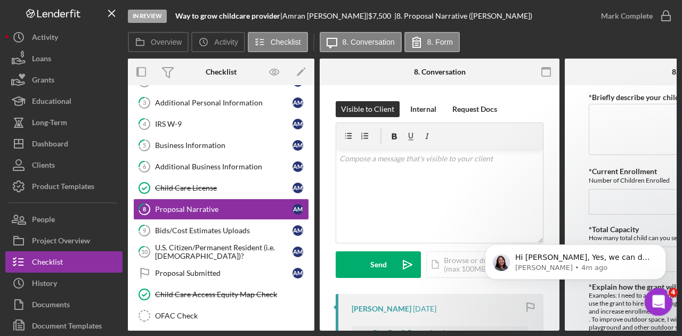
click at [659, 301] on icon "Open Intercom Messenger" at bounding box center [657, 301] width 18 height 18
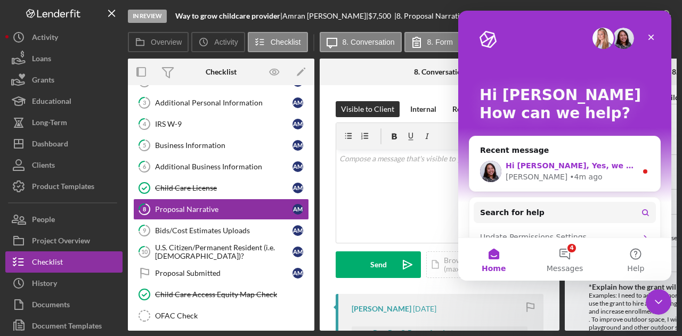
click at [603, 156] on div "Hi [PERSON_NAME], Yes, we can do that too! I recorded this video to show you in…" at bounding box center [564, 171] width 191 height 39
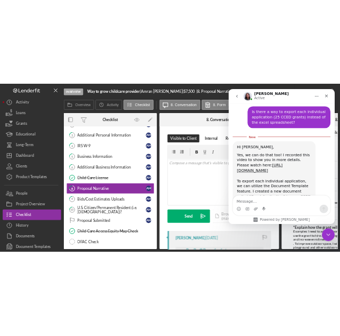
scroll to position [1080, 0]
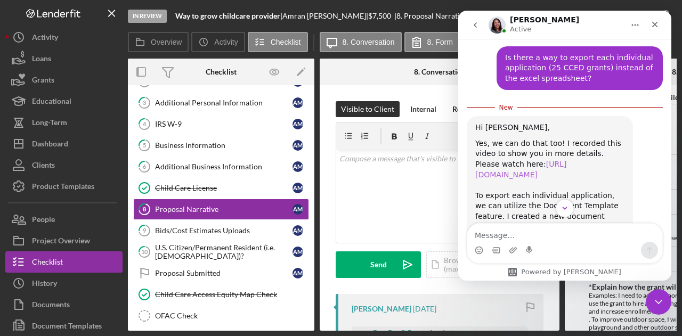
click at [510, 171] on link "[URL][DOMAIN_NAME]" at bounding box center [520, 169] width 91 height 19
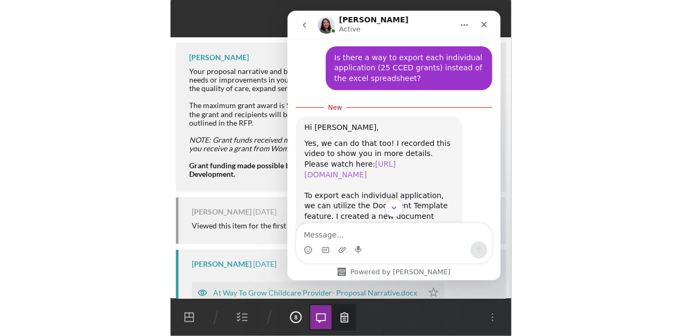
scroll to position [197, 0]
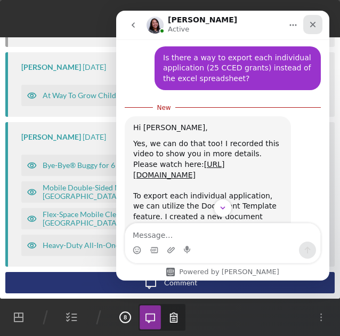
click at [318, 22] on div "Close" at bounding box center [312, 24] width 19 height 19
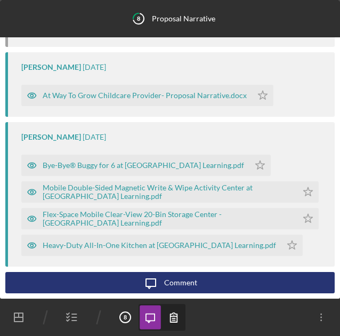
click at [22, 316] on polygon "button" at bounding box center [18, 317] width 9 height 9
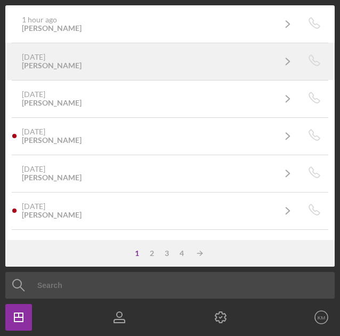
click at [94, 64] on div "[DATE] [PERSON_NAME]" at bounding box center [148, 61] width 253 height 17
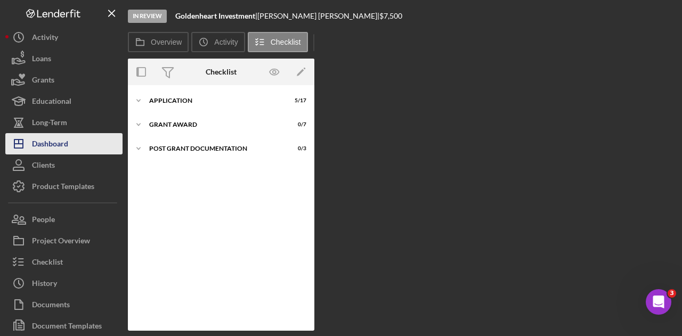
click at [77, 137] on button "Icon/Dashboard Dashboard" at bounding box center [63, 143] width 117 height 21
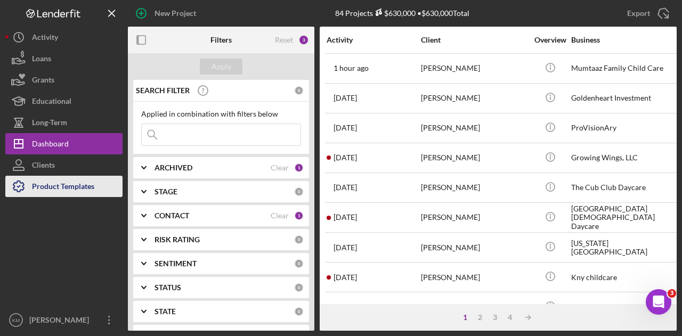
click at [94, 190] on div "Product Templates" at bounding box center [63, 188] width 62 height 24
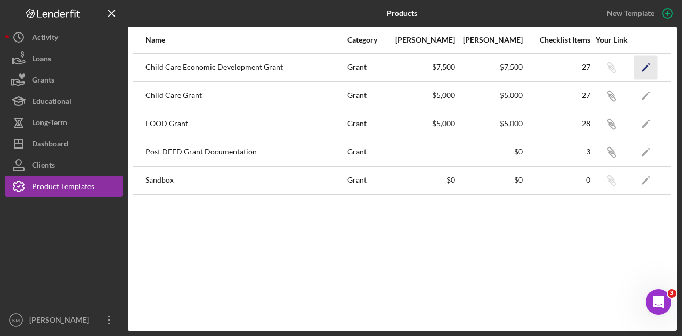
click at [643, 64] on icon "Icon/Edit" at bounding box center [646, 67] width 24 height 24
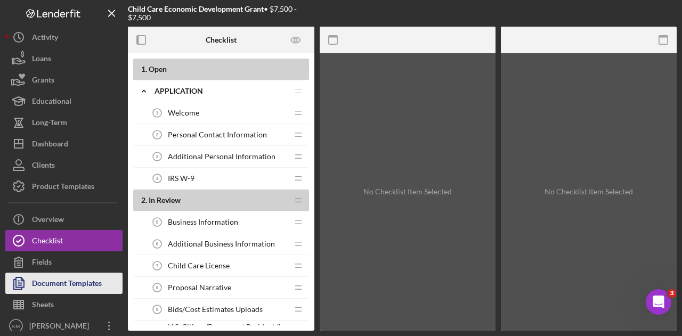
click at [95, 286] on div "Document Templates" at bounding box center [67, 285] width 70 height 24
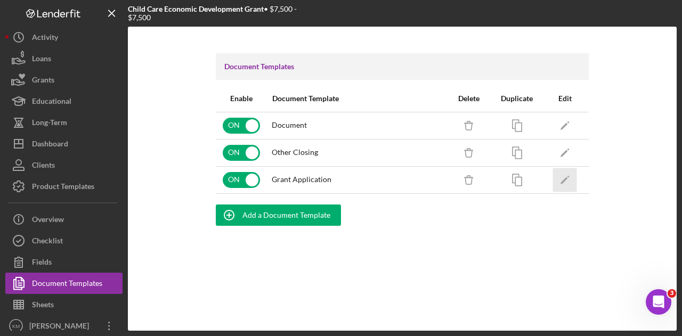
click at [572, 184] on icon "Icon/Edit" at bounding box center [565, 180] width 24 height 24
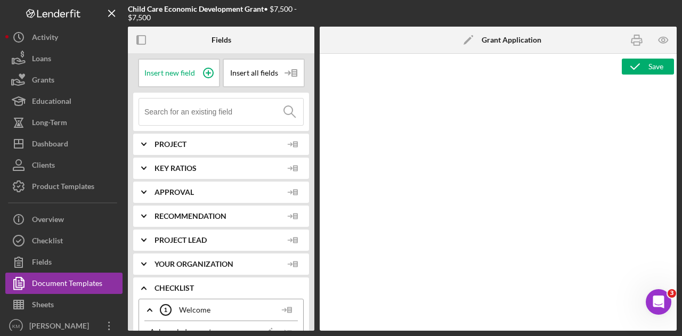
type textarea "<h3>Core Fields</h3> <hr> <table style="width: 100%; border-collapse: collapse;…"
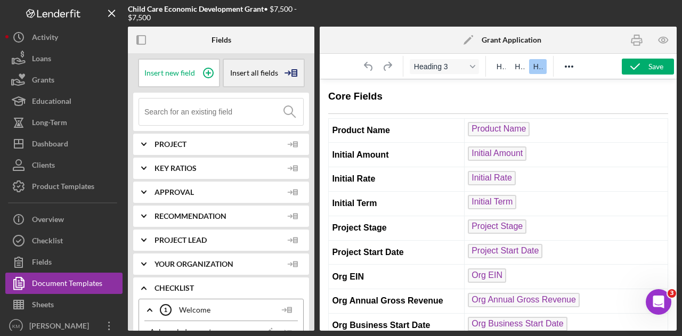
click at [257, 64] on div "Insert all fields" at bounding box center [264, 73] width 82 height 29
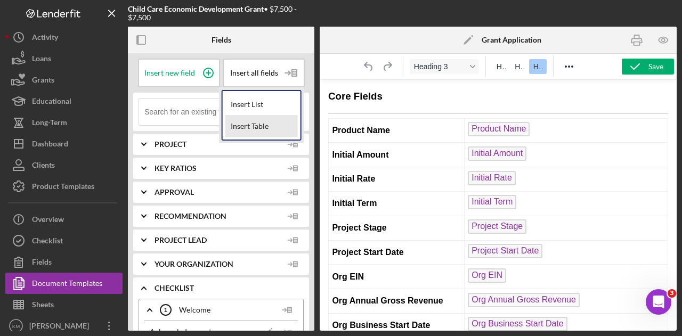
click at [260, 129] on div "Insert Table" at bounding box center [261, 126] width 72 height 21
click at [260, 129] on div at bounding box center [221, 112] width 176 height 38
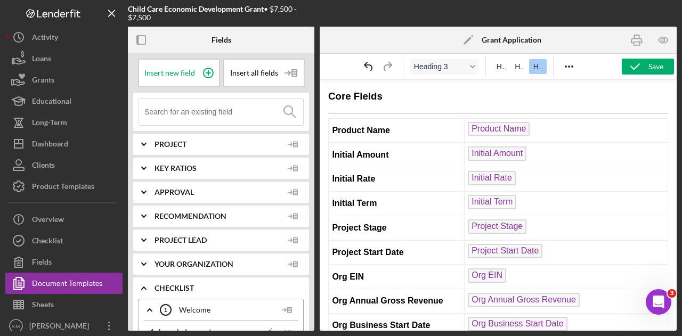
scroll to position [7276, 0]
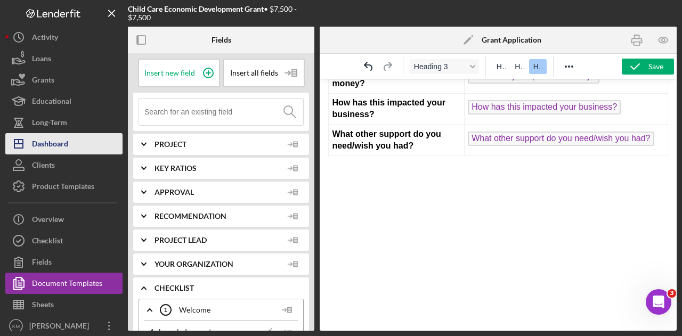
click at [52, 137] on div "Dashboard" at bounding box center [50, 145] width 36 height 24
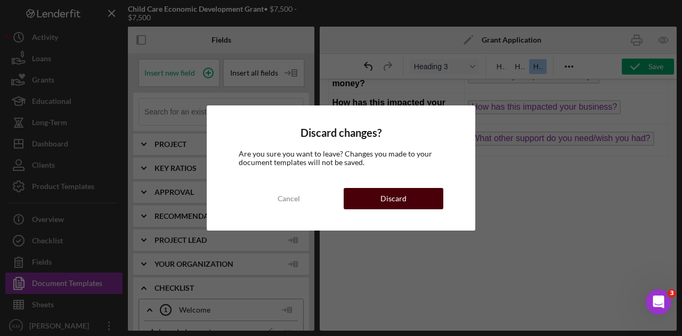
click at [367, 204] on button "Discard" at bounding box center [394, 198] width 100 height 21
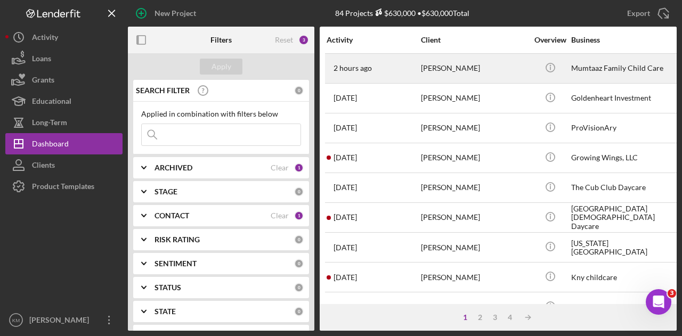
click at [362, 67] on time "2 hours ago" at bounding box center [353, 68] width 38 height 9
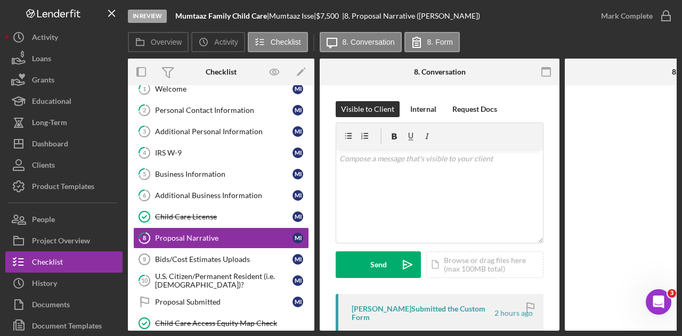
scroll to position [61, 0]
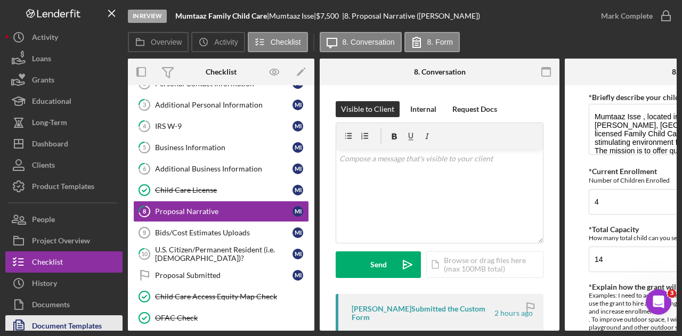
click at [66, 326] on div "Document Templates" at bounding box center [67, 327] width 70 height 24
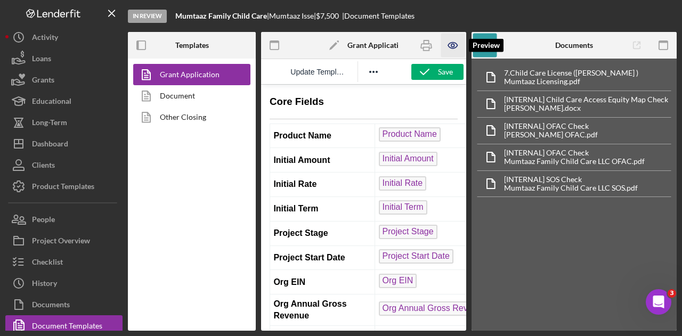
click at [453, 48] on icon "button" at bounding box center [452, 46] width 9 height 6
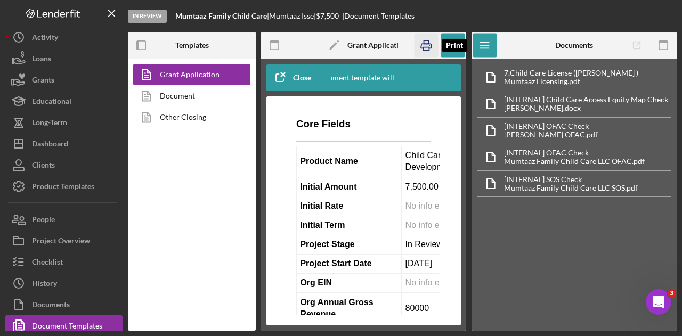
click at [425, 48] on icon "button" at bounding box center [426, 46] width 24 height 24
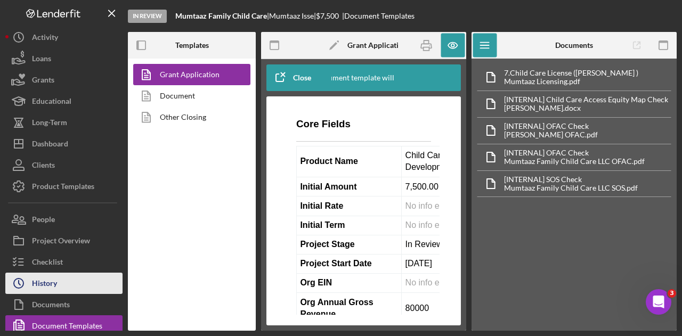
scroll to position [27, 0]
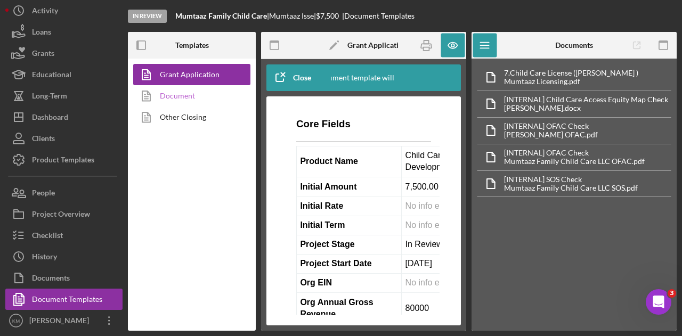
click at [201, 98] on link "Document" at bounding box center [189, 95] width 112 height 21
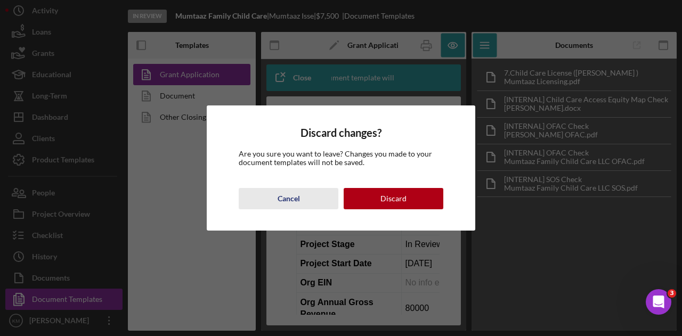
click at [278, 199] on div "Cancel" at bounding box center [289, 198] width 22 height 21
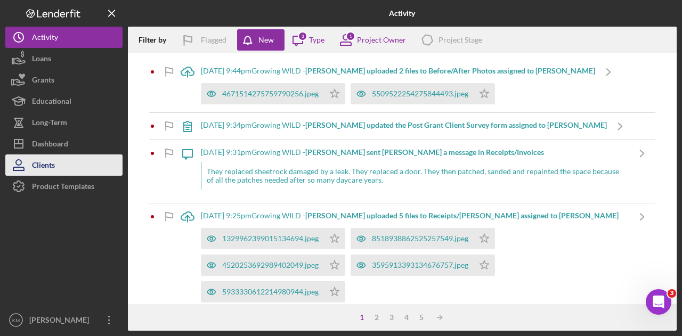
scroll to position [948, 0]
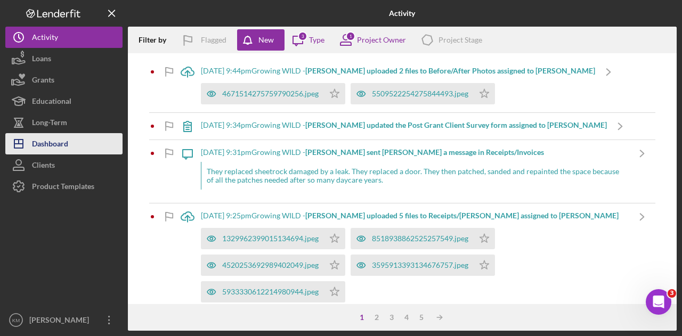
click at [59, 146] on div "Dashboard" at bounding box center [50, 145] width 36 height 24
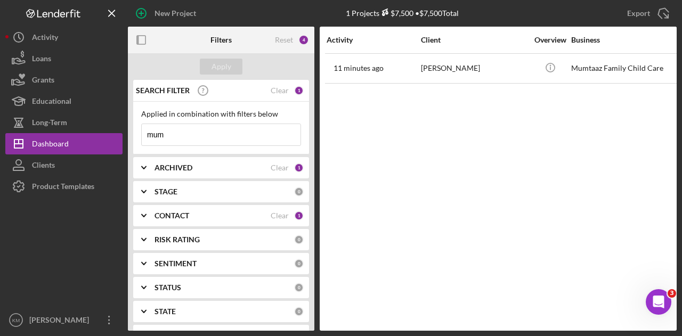
click at [221, 123] on div "Applied in combination with filters below mum Icon/Menu Close" at bounding box center [221, 128] width 160 height 36
click at [218, 124] on div "mum Icon/Menu Close" at bounding box center [221, 135] width 160 height 22
click at [216, 132] on input "mum" at bounding box center [221, 134] width 159 height 21
click at [214, 133] on input "mum" at bounding box center [221, 134] width 159 height 21
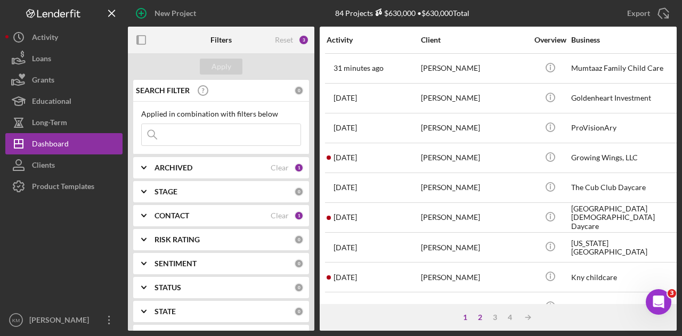
click at [482, 316] on div "2" at bounding box center [480, 317] width 15 height 9
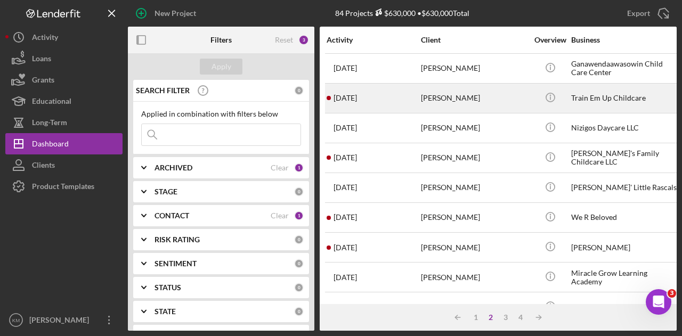
click at [513, 110] on div "[PERSON_NAME]" at bounding box center [474, 98] width 107 height 28
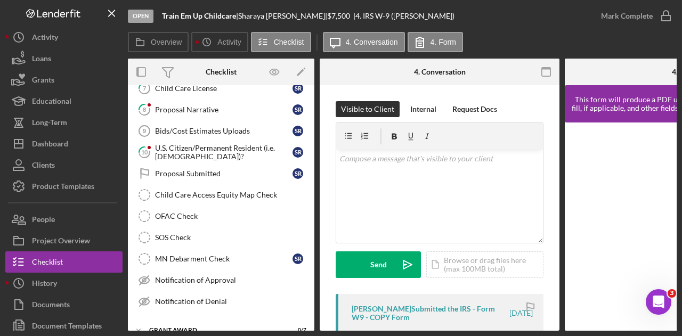
scroll to position [146, 0]
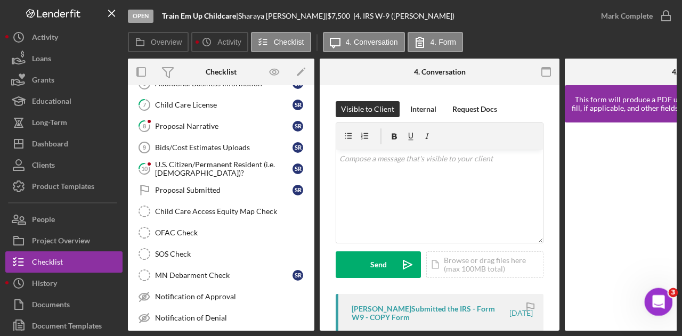
click at [651, 304] on icon "Open Intercom Messenger" at bounding box center [657, 301] width 18 height 18
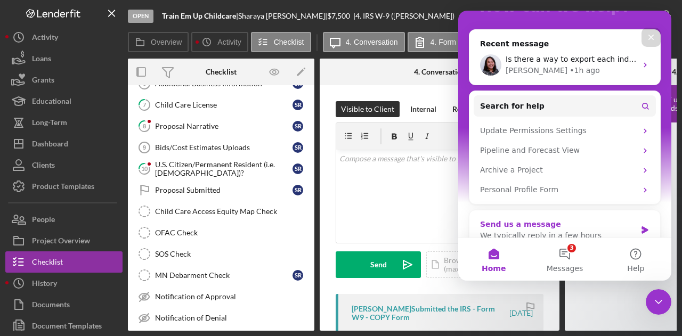
scroll to position [123, 0]
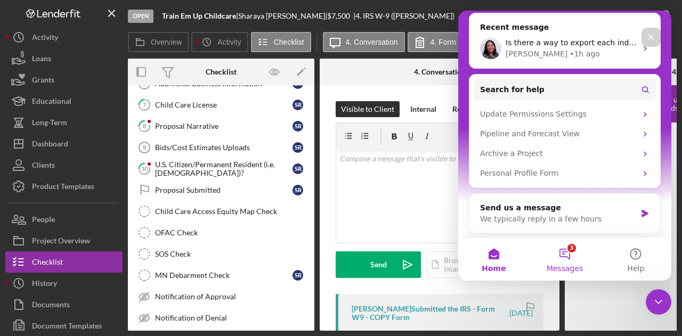
click at [575, 249] on button "3 Messages" at bounding box center [564, 259] width 71 height 43
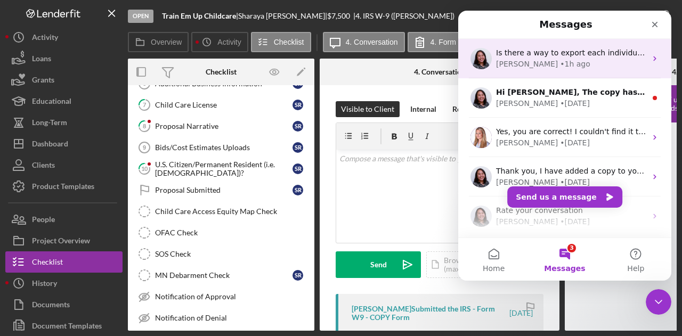
click at [573, 59] on div "Christina • 1h ago" at bounding box center [571, 64] width 150 height 11
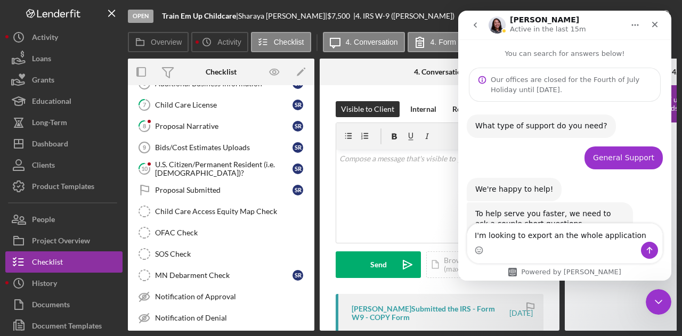
scroll to position [948, 0]
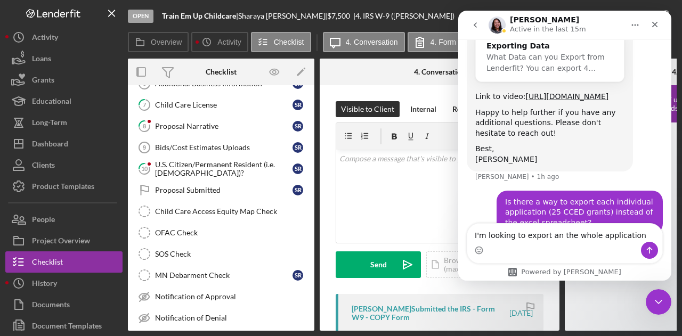
click at [534, 236] on textarea "I'm looking to export an the whole application" at bounding box center [564, 233] width 195 height 18
click at [535, 236] on textarea "I'm looking to export an the whole application" at bounding box center [564, 233] width 195 height 18
click at [536, 235] on textarea "I'm looking to export an the whole application" at bounding box center [564, 233] width 195 height 18
click at [536, 236] on textarea "I'm looking to export an the whole application" at bounding box center [564, 233] width 195 height 18
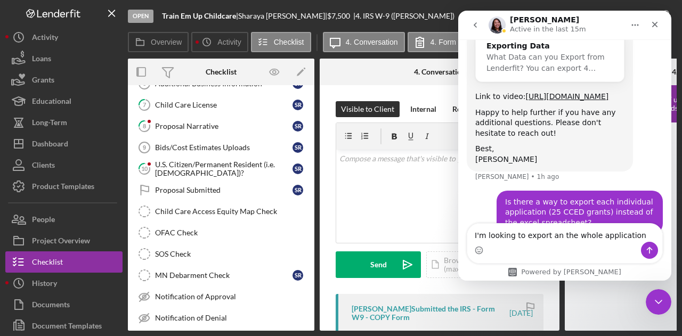
click at [536, 237] on textarea "I'm looking to export an the whole application" at bounding box center [564, 233] width 195 height 18
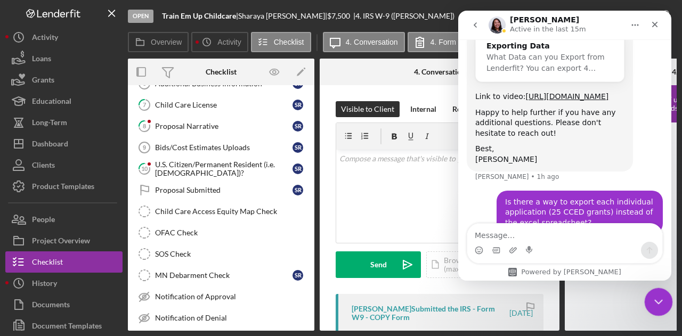
click at [659, 302] on icon "Close Intercom Messenger" at bounding box center [657, 300] width 13 height 13
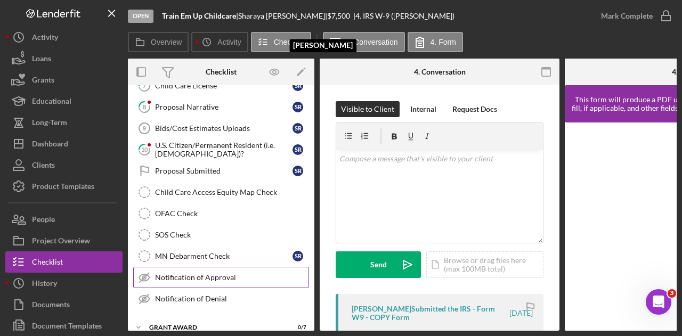
scroll to position [199, 0]
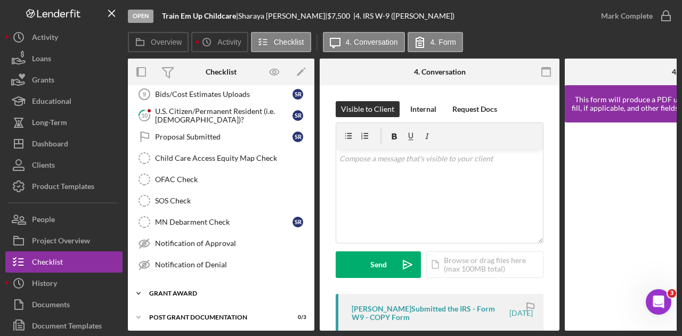
click at [215, 283] on div "Icon/Expander Grant Award 0 / 7" at bounding box center [221, 293] width 186 height 21
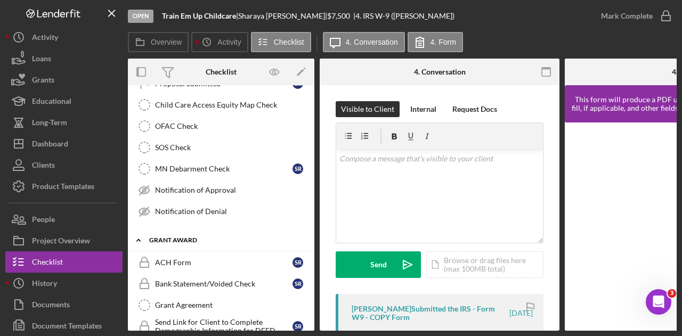
scroll to position [352, 0]
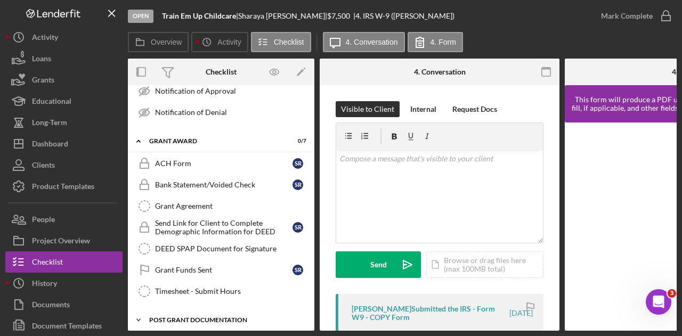
click at [208, 317] on div "Post Grant Documentation" at bounding box center [225, 320] width 152 height 6
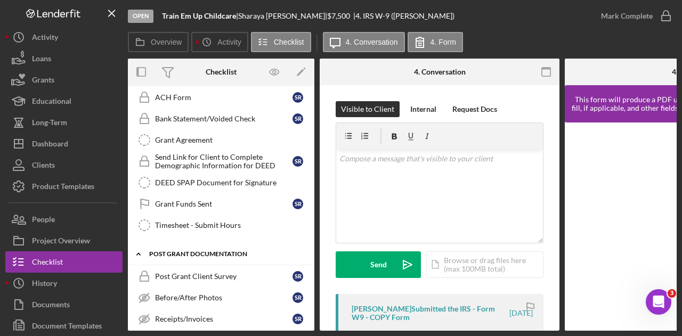
scroll to position [420, 0]
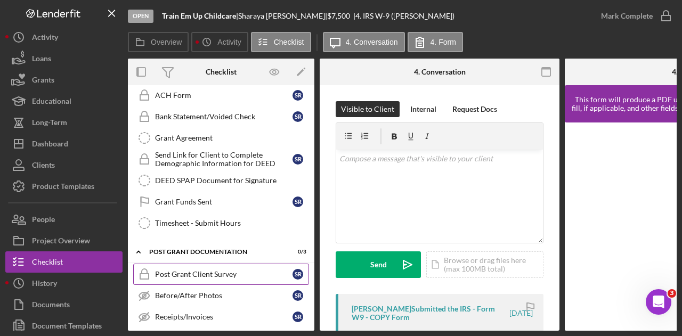
click at [222, 270] on div "Post Grant Client Survey" at bounding box center [223, 274] width 137 height 9
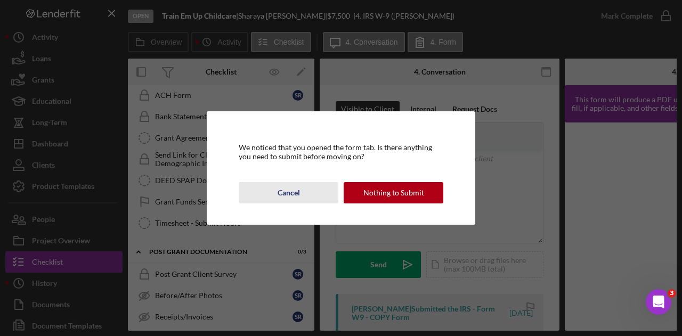
click at [285, 188] on div "Cancel" at bounding box center [289, 192] width 22 height 21
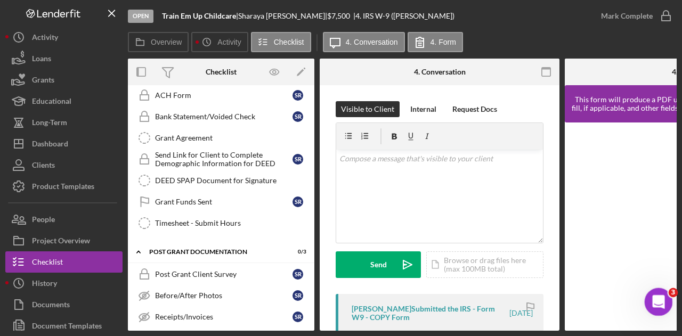
click at [655, 299] on icon "Open Intercom Messenger" at bounding box center [657, 301] width 18 height 18
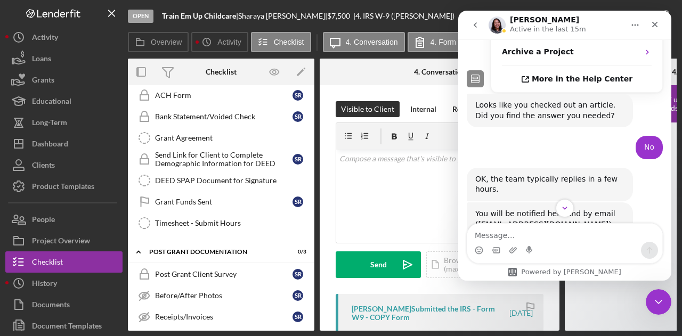
scroll to position [682, 0]
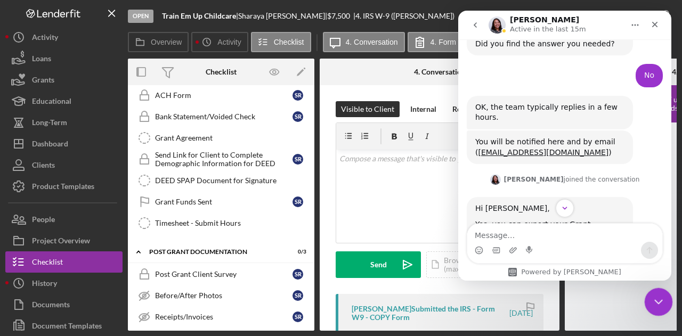
click at [657, 307] on div "Close Intercom Messenger" at bounding box center [657, 301] width 26 height 26
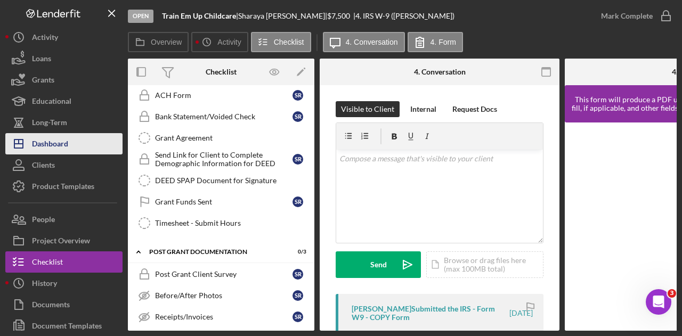
click at [68, 139] on div "Dashboard" at bounding box center [50, 145] width 36 height 24
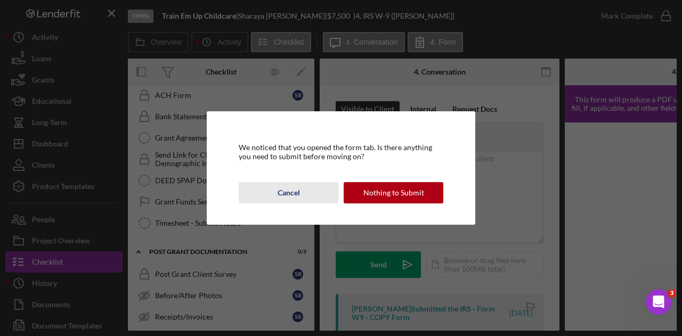
click at [290, 185] on div "Cancel" at bounding box center [289, 192] width 22 height 21
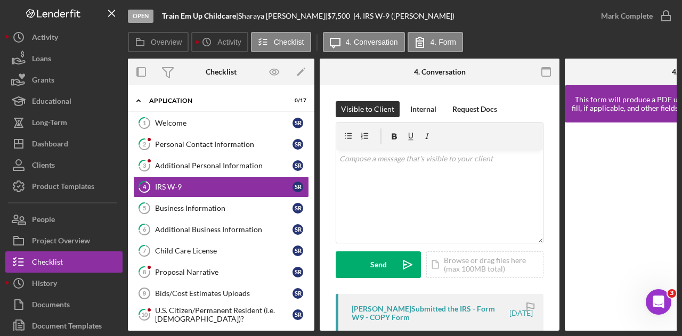
scroll to position [107, 0]
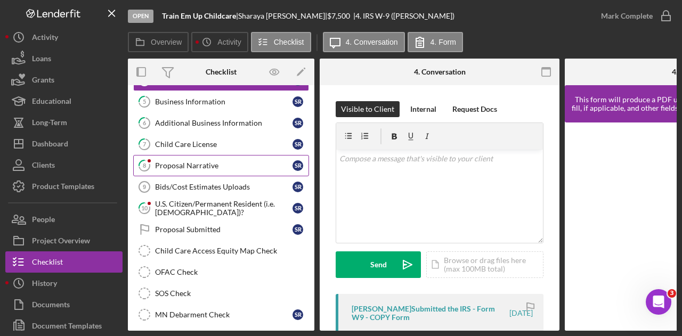
click at [200, 164] on div "Proposal Narrative" at bounding box center [223, 165] width 137 height 9
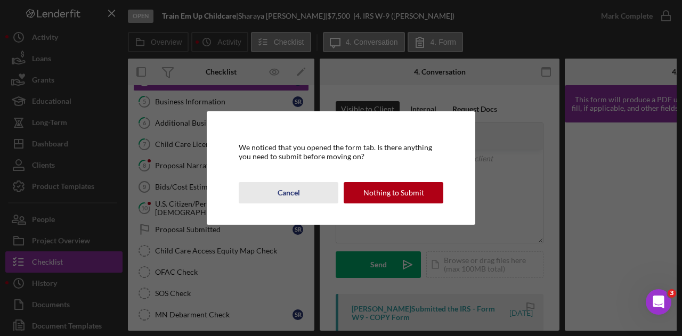
click at [292, 200] on div "Cancel" at bounding box center [289, 192] width 22 height 21
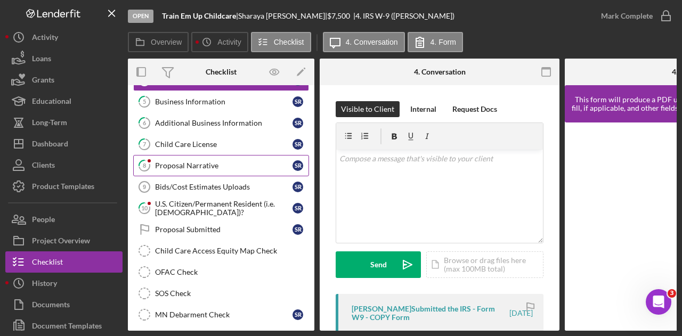
click at [241, 172] on link "8 Proposal Narrative S R" at bounding box center [221, 165] width 176 height 21
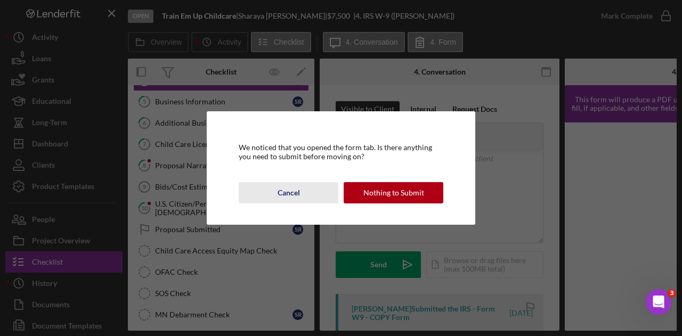
click at [304, 186] on button "Cancel" at bounding box center [289, 192] width 100 height 21
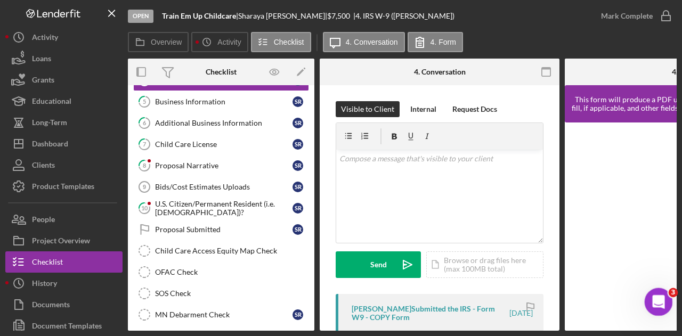
click at [667, 311] on div "Open Intercom Messenger" at bounding box center [657, 301] width 26 height 26
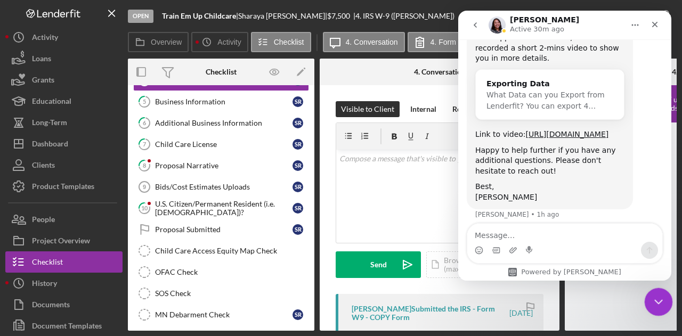
scroll to position [948, 0]
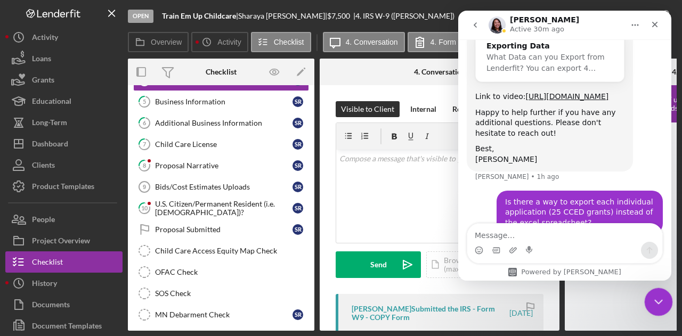
click at [668, 311] on div "Close Intercom Messenger" at bounding box center [657, 301] width 26 height 26
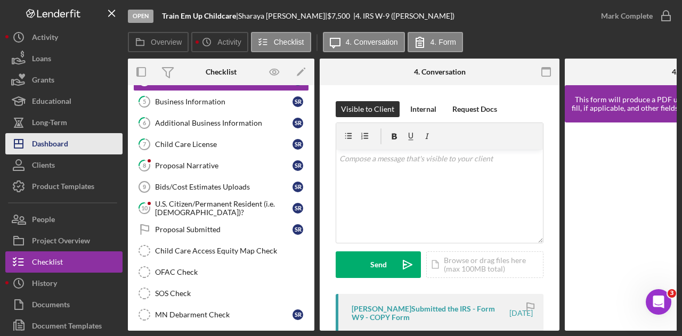
click at [59, 141] on div "Dashboard" at bounding box center [50, 145] width 36 height 24
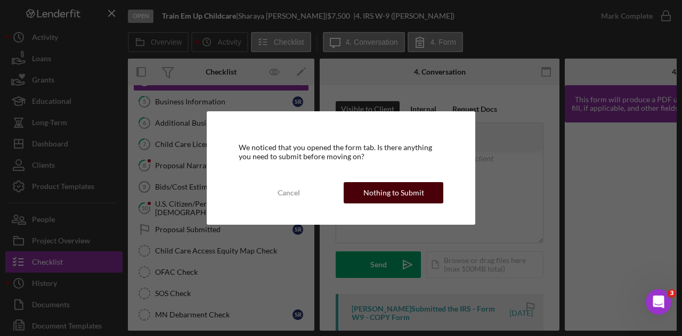
click at [388, 188] on div "Nothing to Submit" at bounding box center [393, 192] width 61 height 21
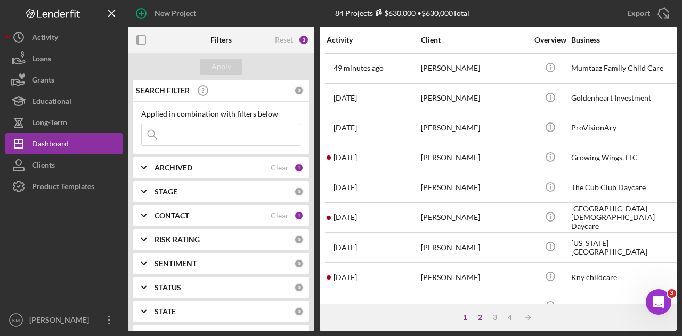
click at [481, 320] on div "2" at bounding box center [480, 317] width 15 height 9
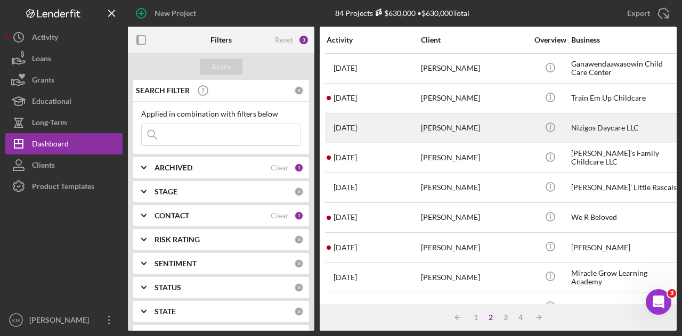
click at [467, 120] on div "[PERSON_NAME]" at bounding box center [474, 128] width 107 height 28
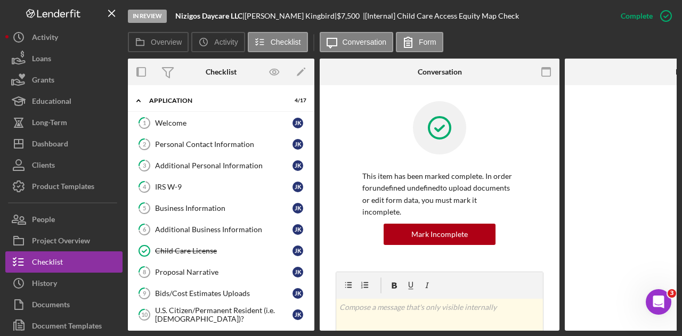
scroll to position [144, 0]
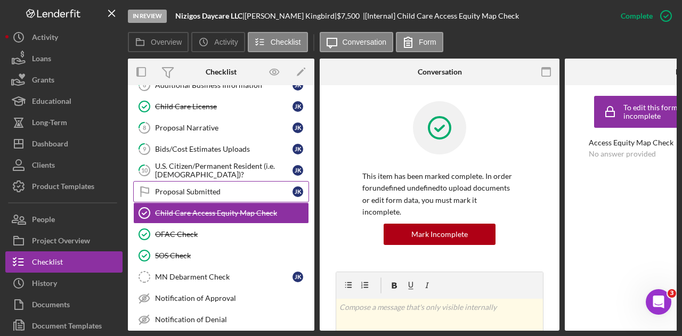
click at [236, 191] on div "Proposal Submitted" at bounding box center [223, 192] width 137 height 9
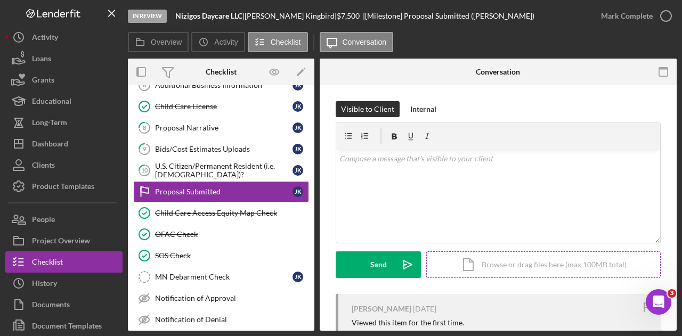
scroll to position [89, 0]
